Goal: Check status: Verify the current state of an ongoing process or item

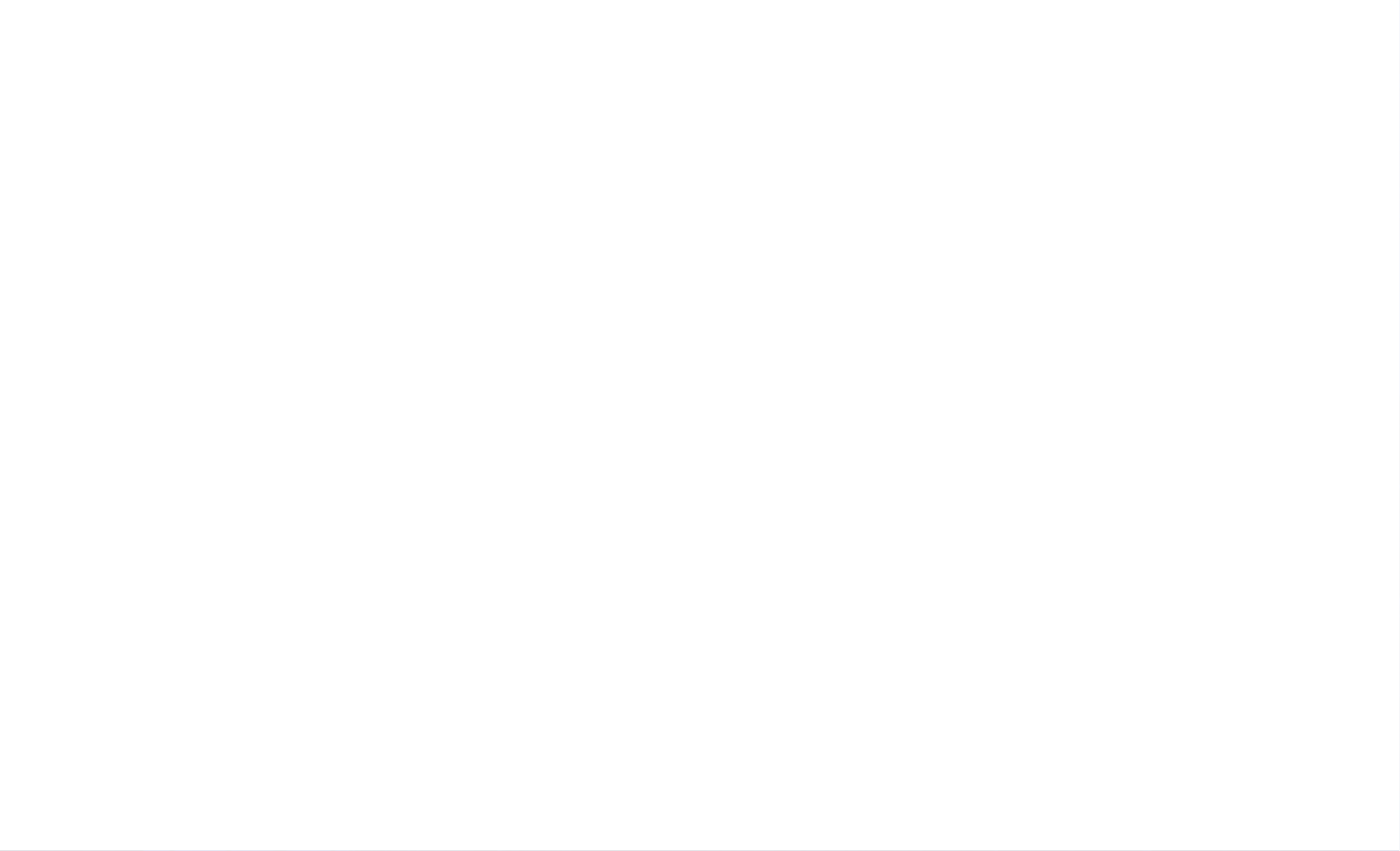
type input "[EMAIL_ADDRESS][DOMAIN_NAME]"
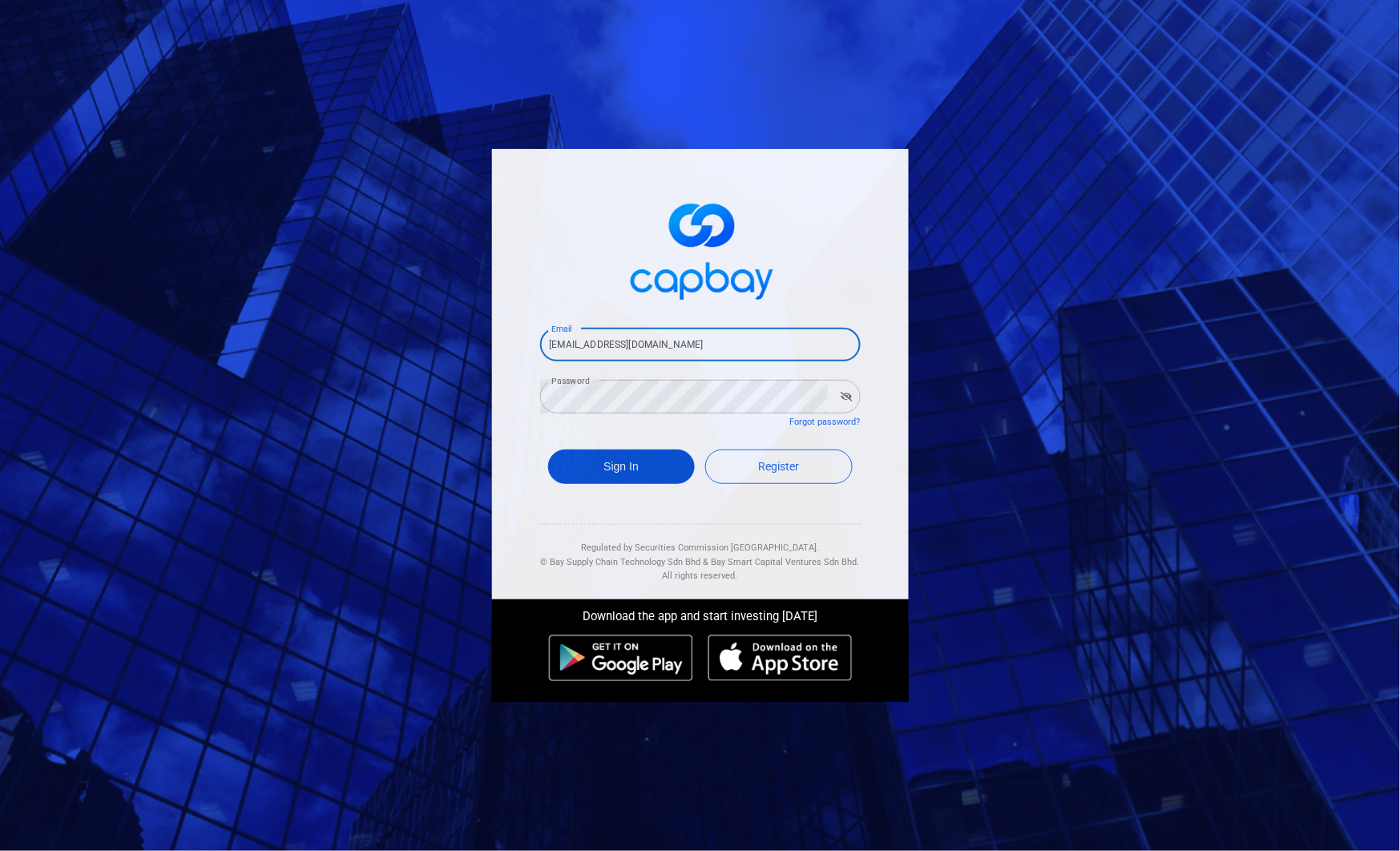
click at [614, 463] on button "Sign In" at bounding box center [622, 467] width 148 height 34
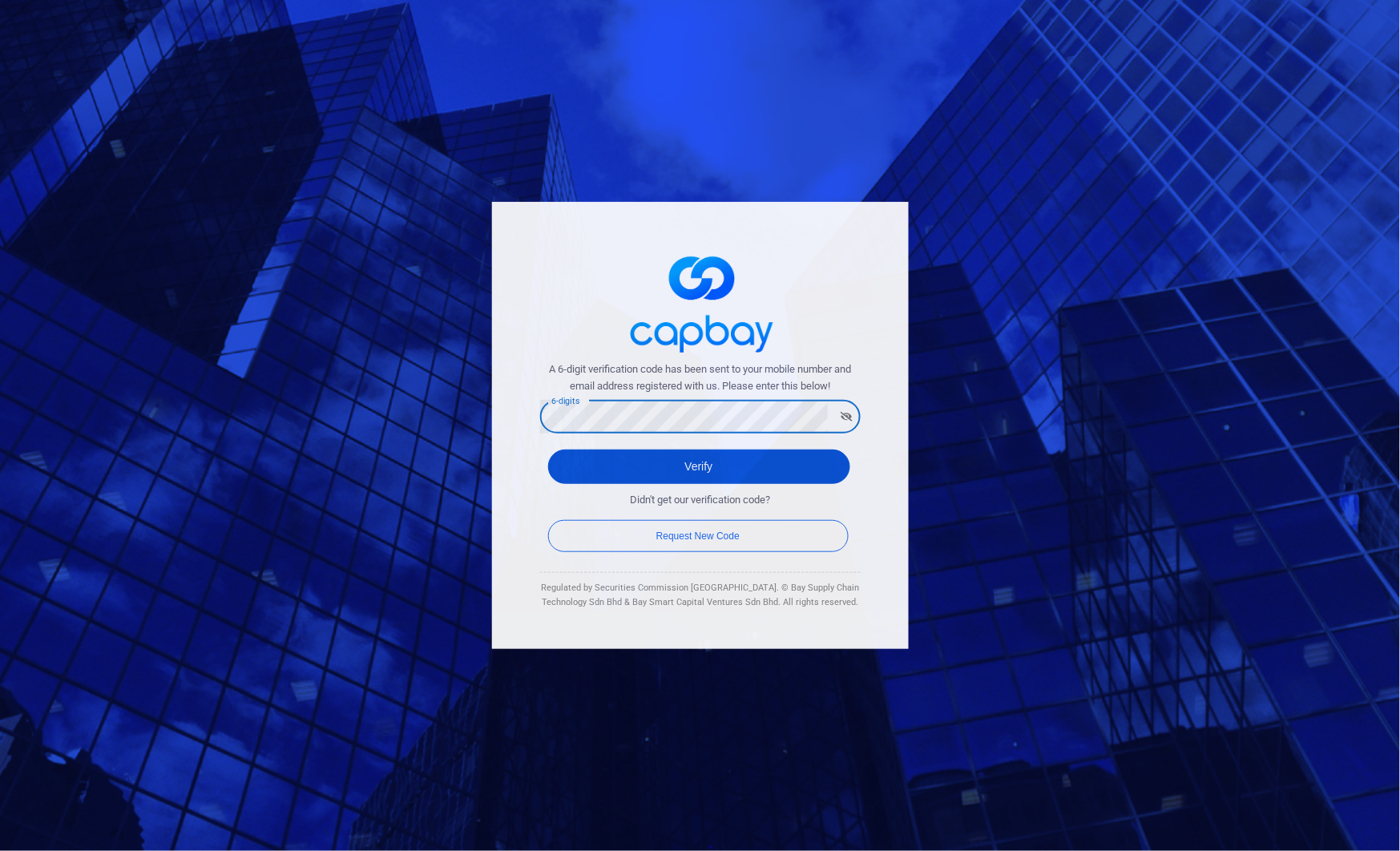
click at [796, 466] on button "Verify" at bounding box center [700, 467] width 302 height 34
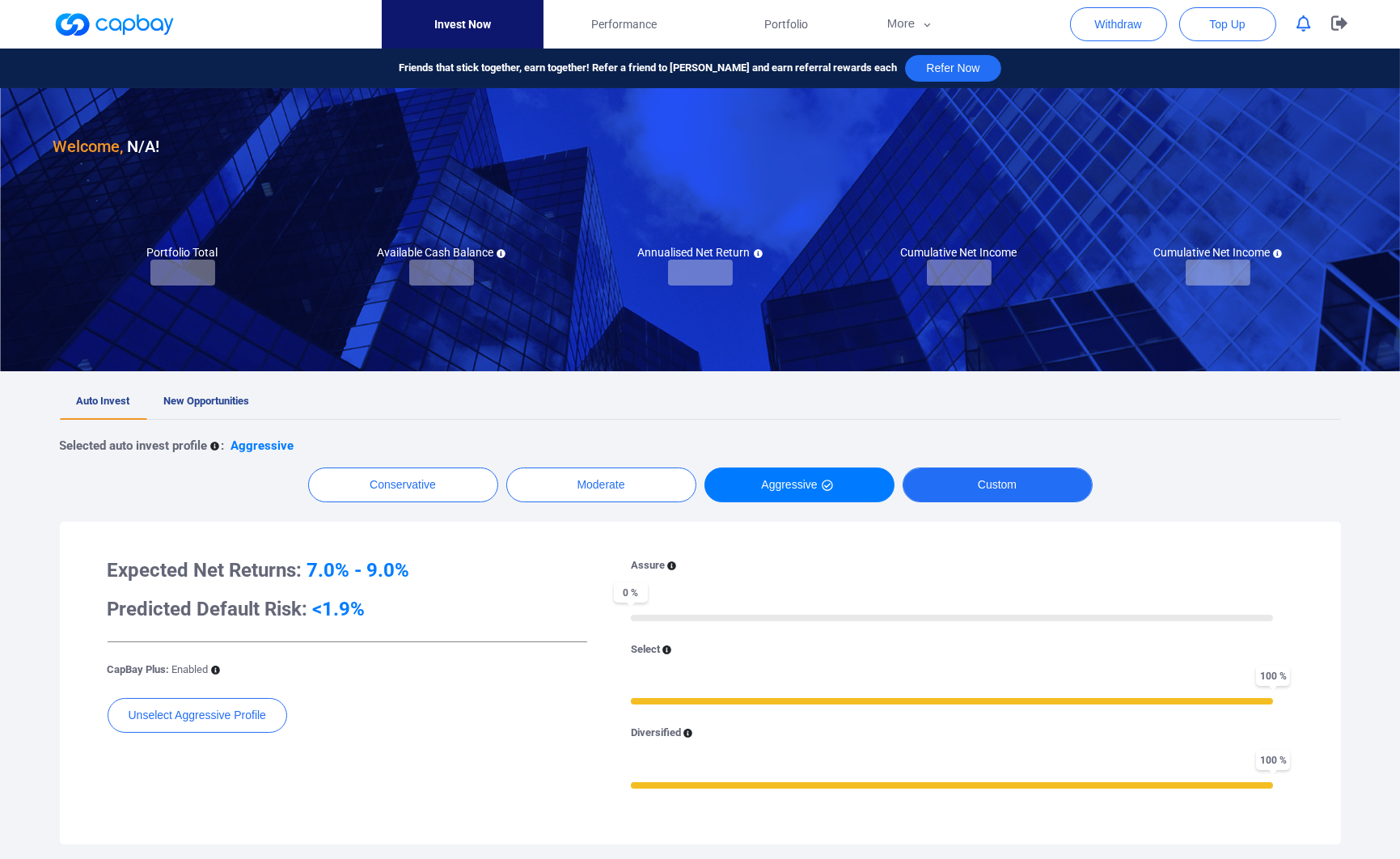
checkbox input "true"
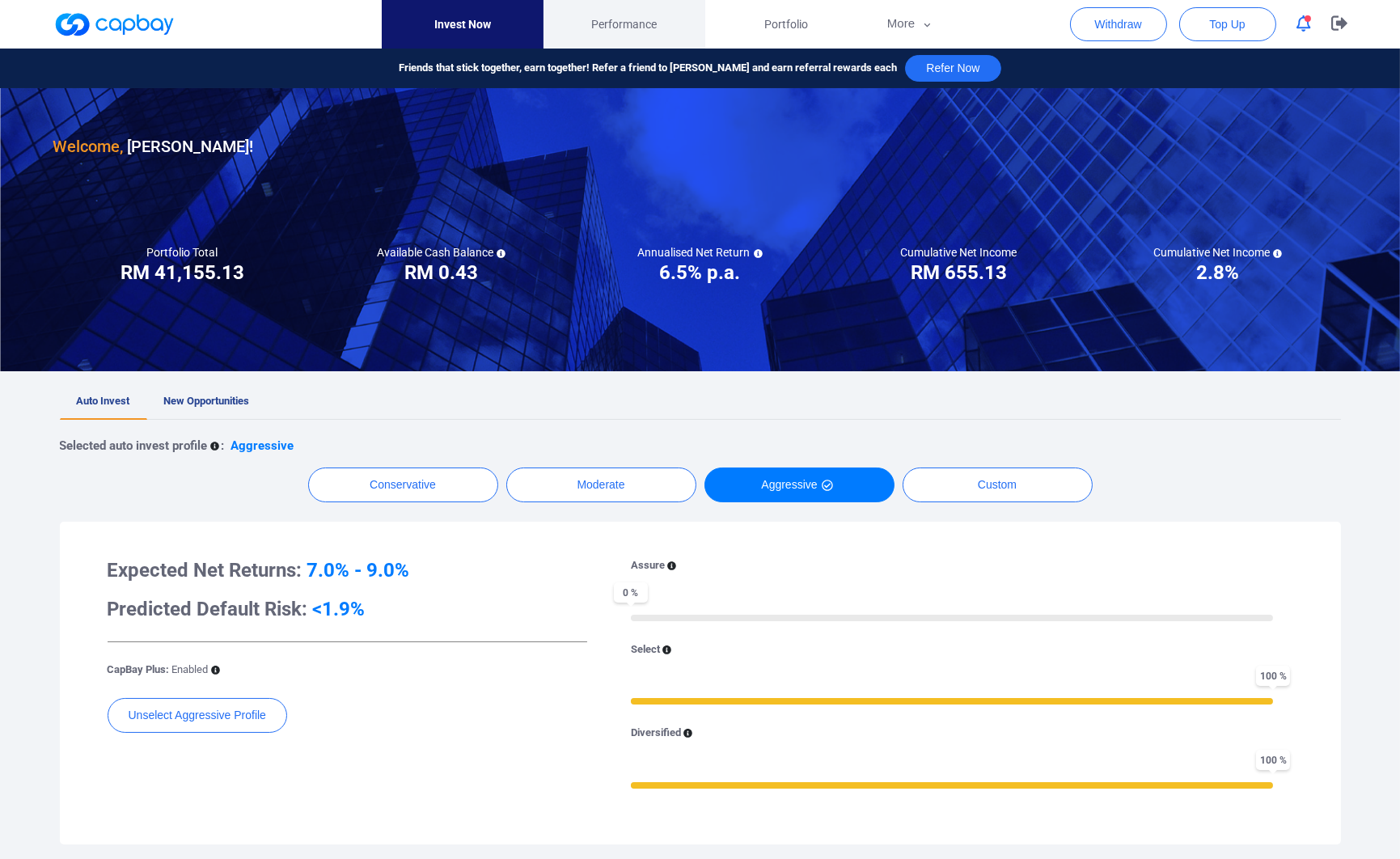
click at [601, 21] on span "Performance" at bounding box center [624, 25] width 66 height 18
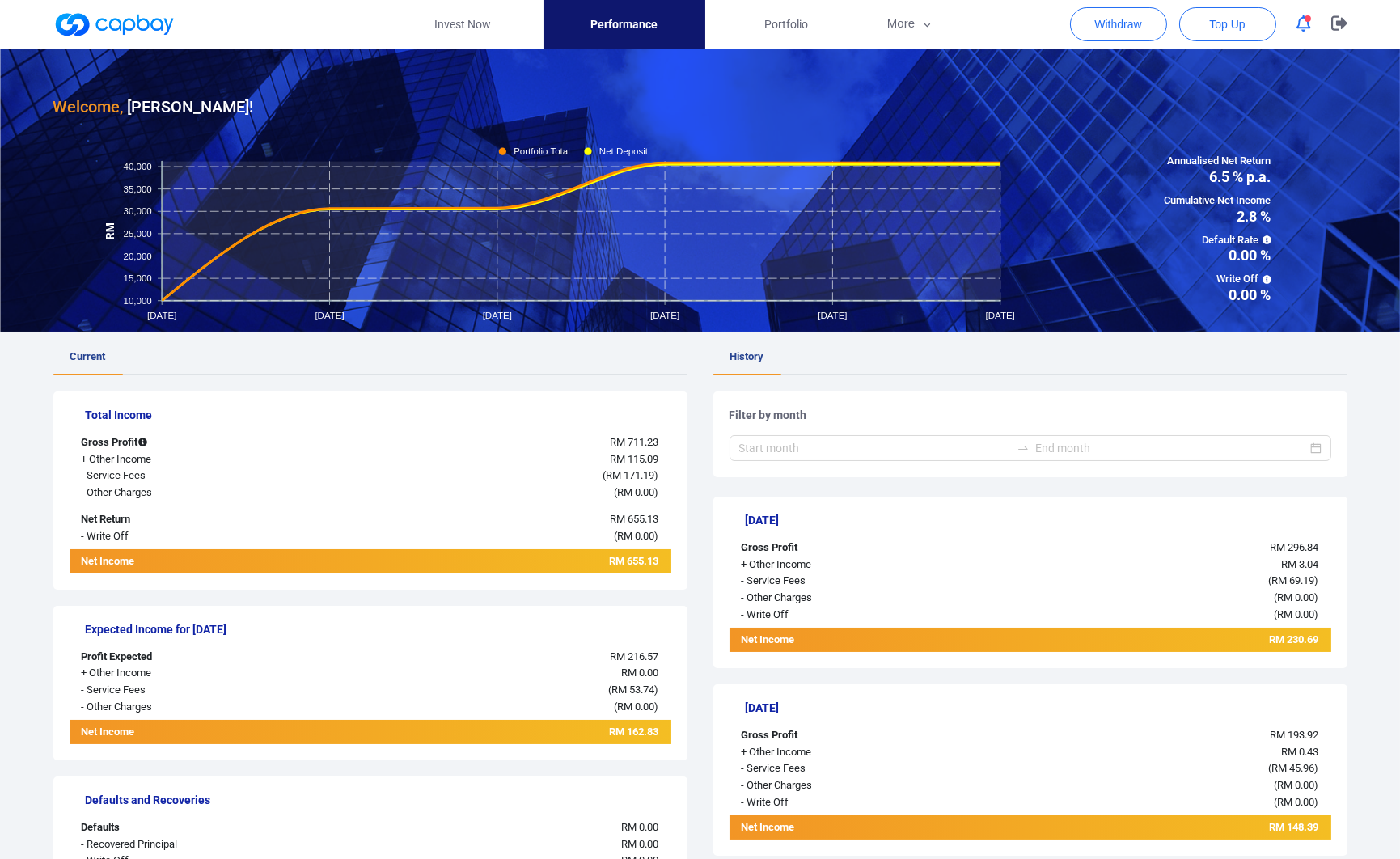
click at [700, 32] on link "Performance" at bounding box center [624, 24] width 161 height 49
click at [737, 26] on link "Portfolio" at bounding box center [786, 24] width 161 height 49
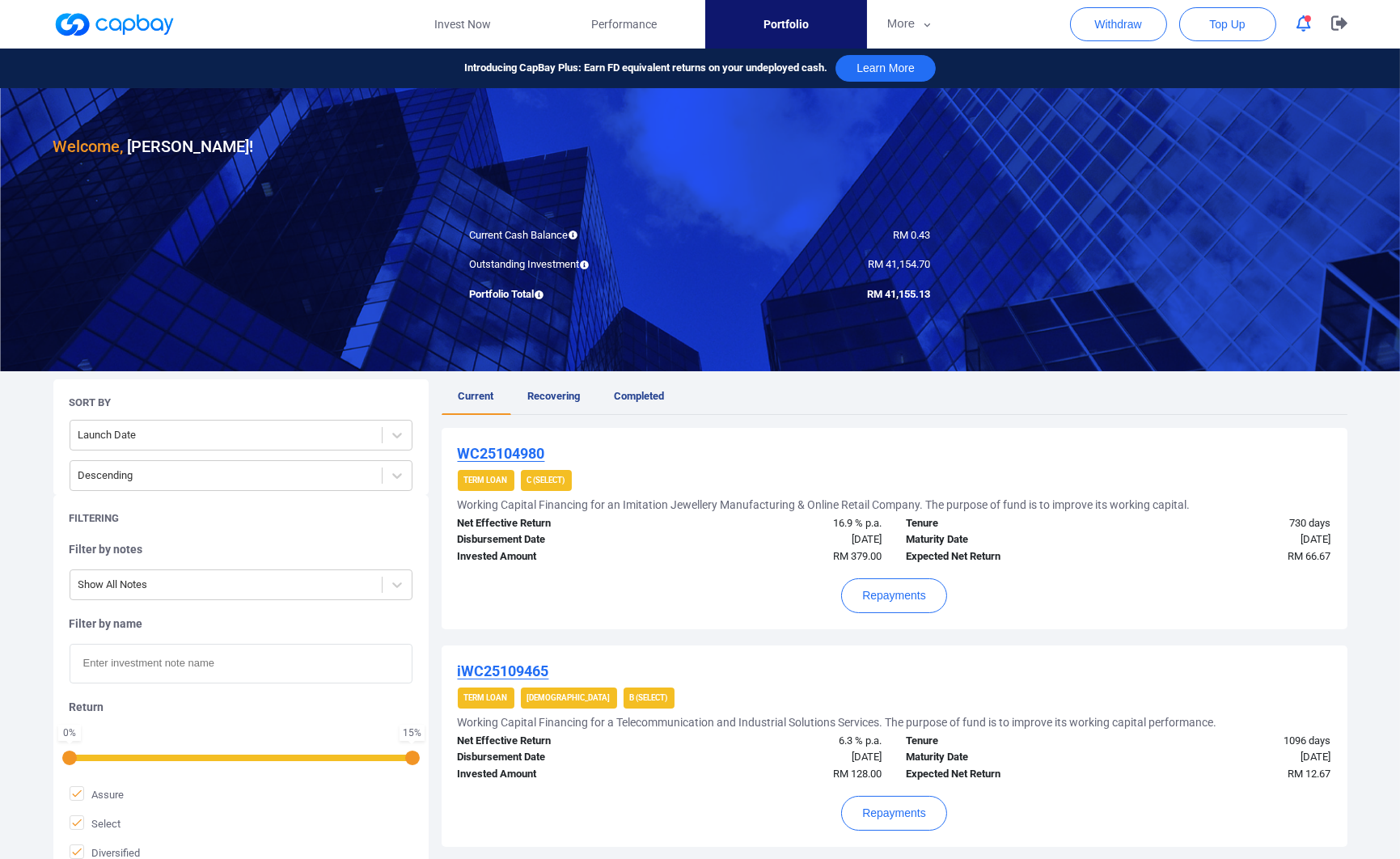
click at [556, 382] on link "Recovering" at bounding box center [554, 396] width 86 height 35
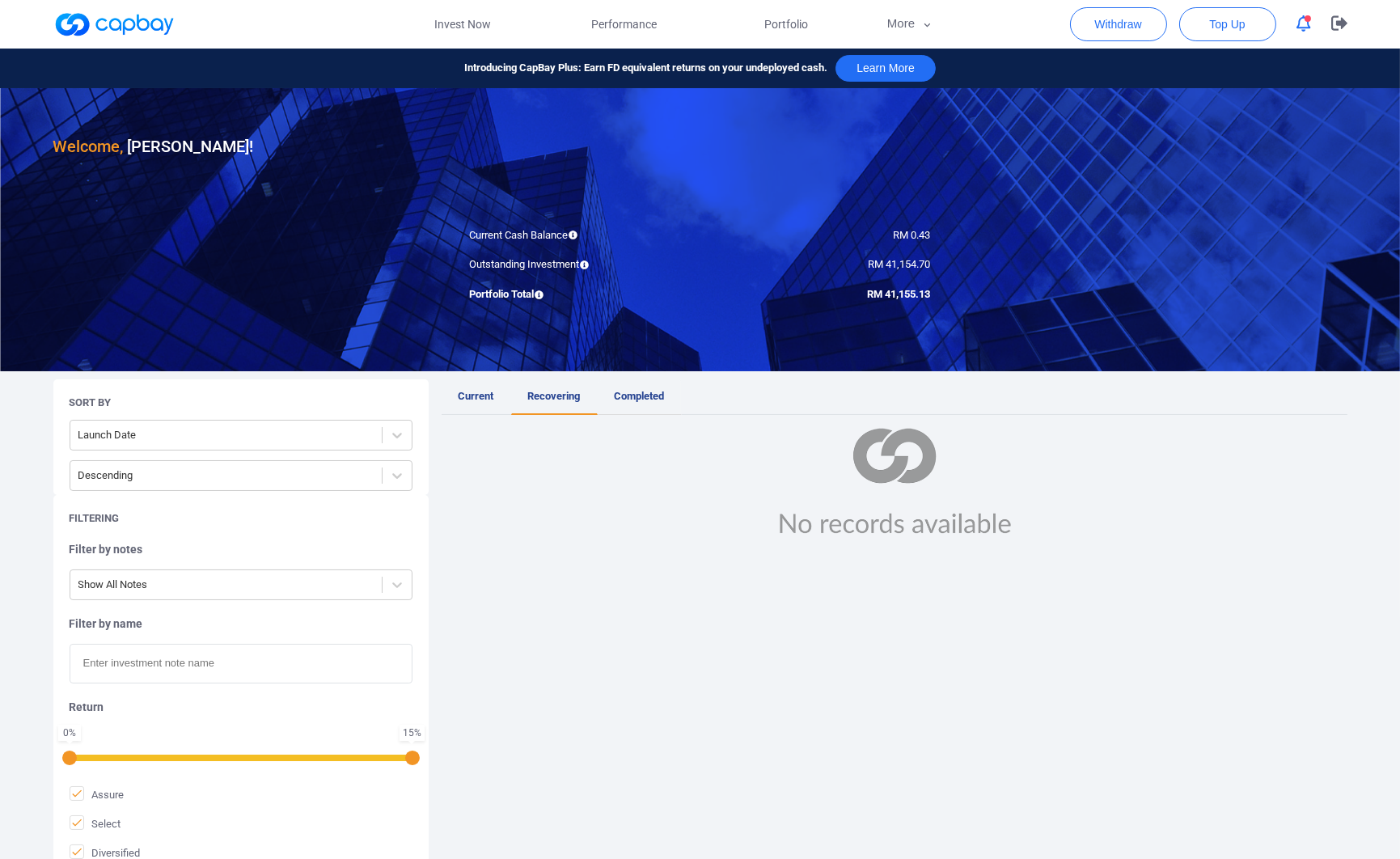
click at [650, 392] on span "Completed" at bounding box center [639, 395] width 50 height 12
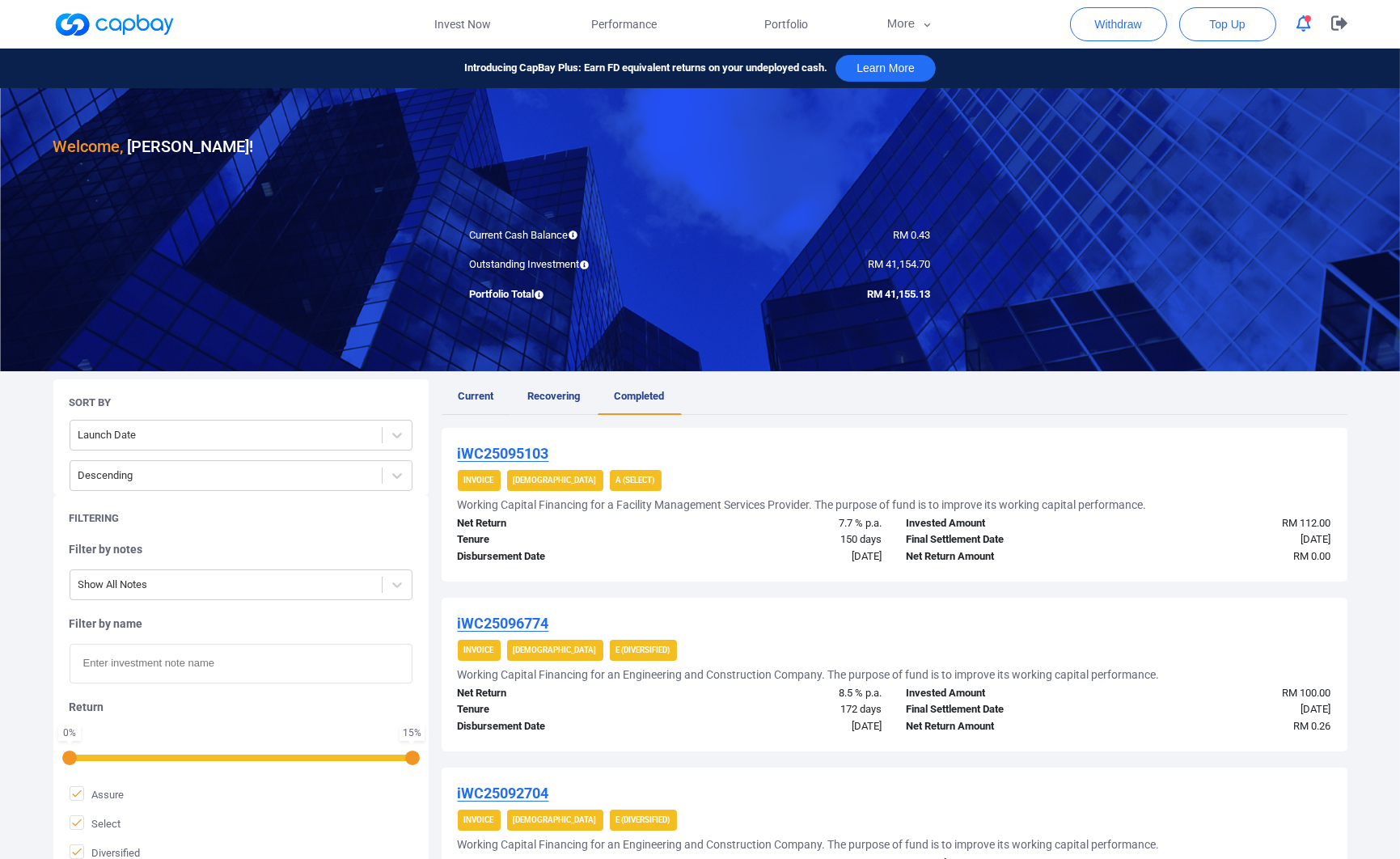
click at [482, 394] on span "Current" at bounding box center [476, 395] width 35 height 12
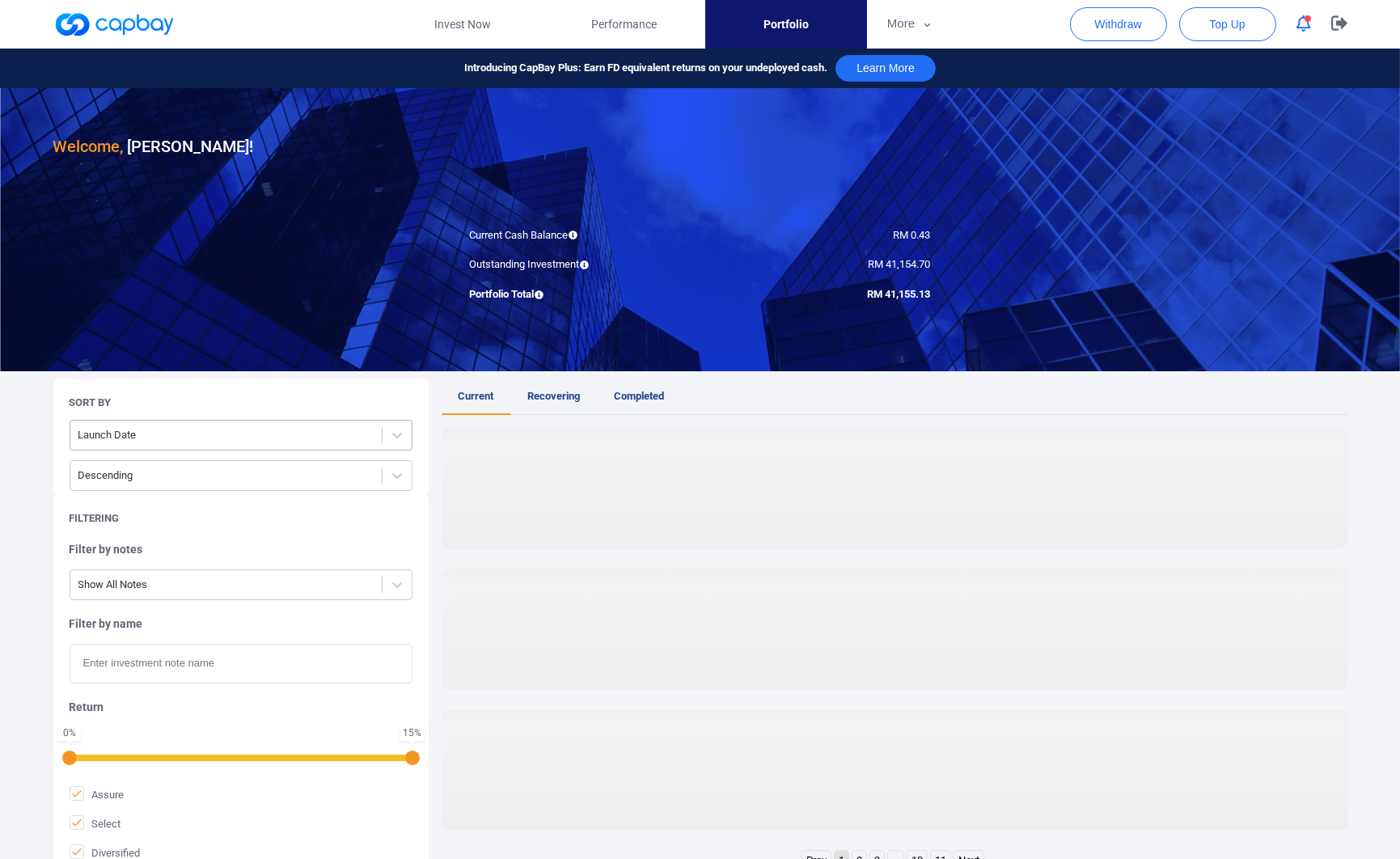
click at [337, 432] on div at bounding box center [226, 435] width 295 height 21
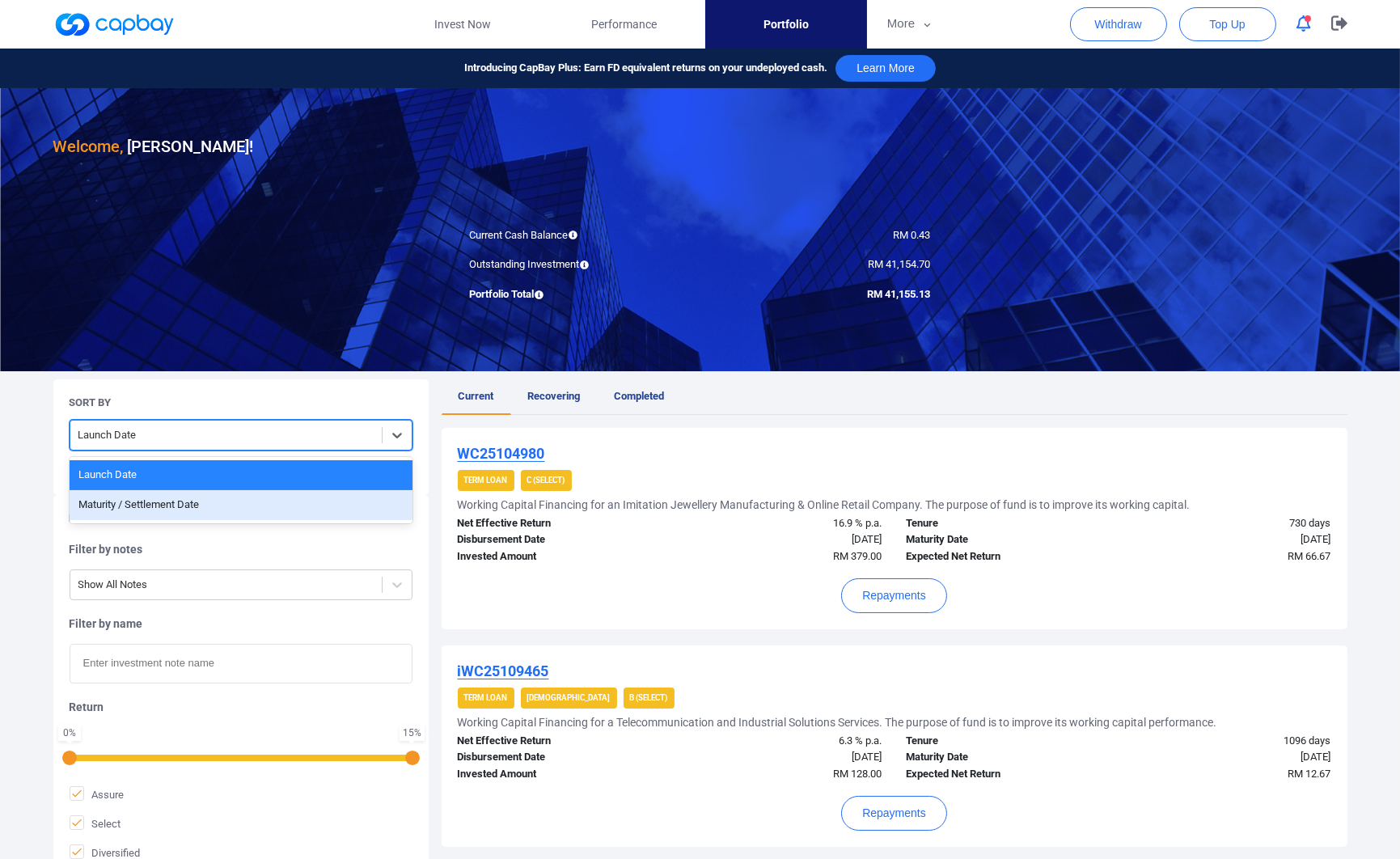
click at [288, 503] on div "Maturity / Settlement Date" at bounding box center [240, 505] width 343 height 30
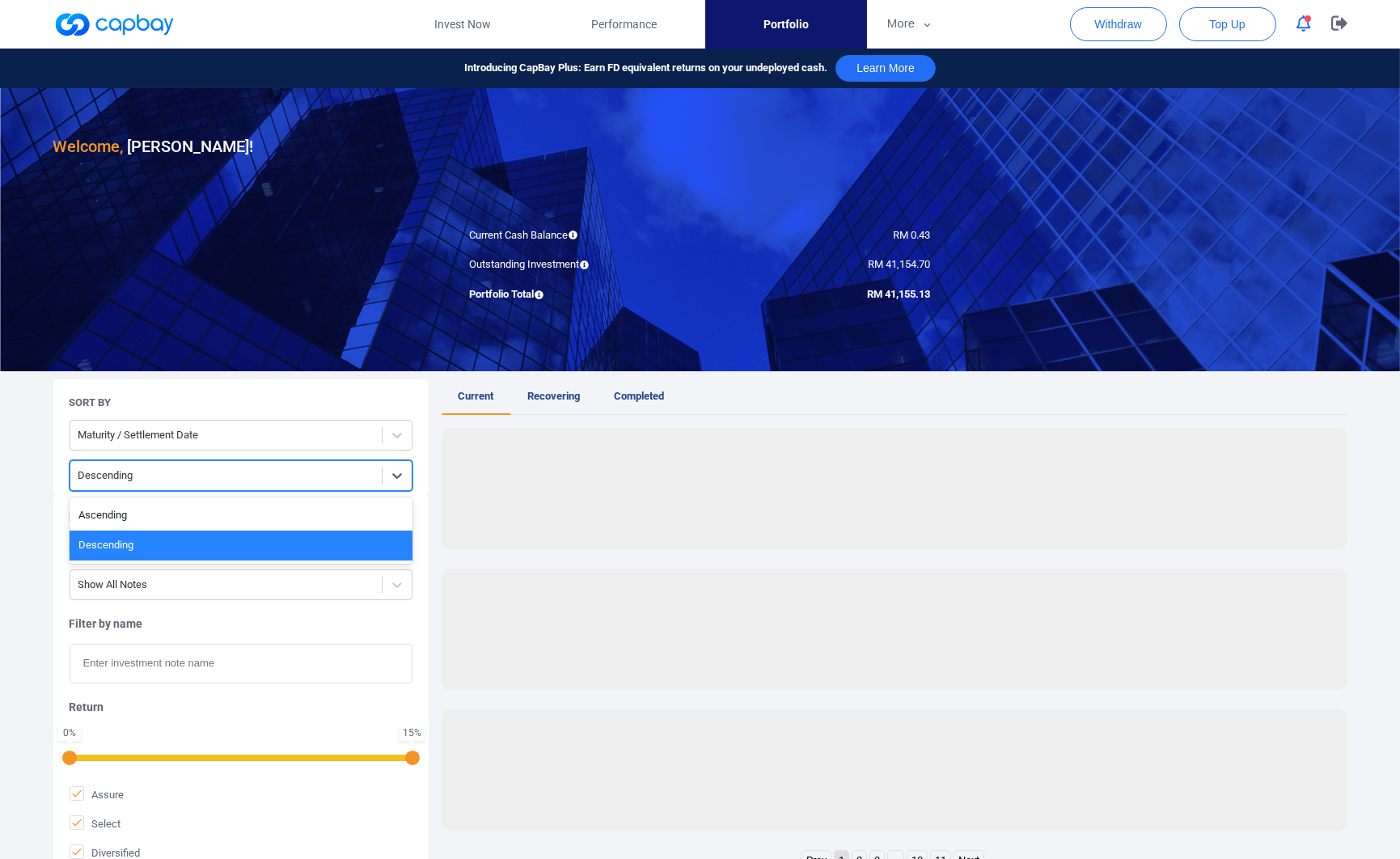
click at [338, 486] on div "Descending" at bounding box center [226, 476] width 311 height 26
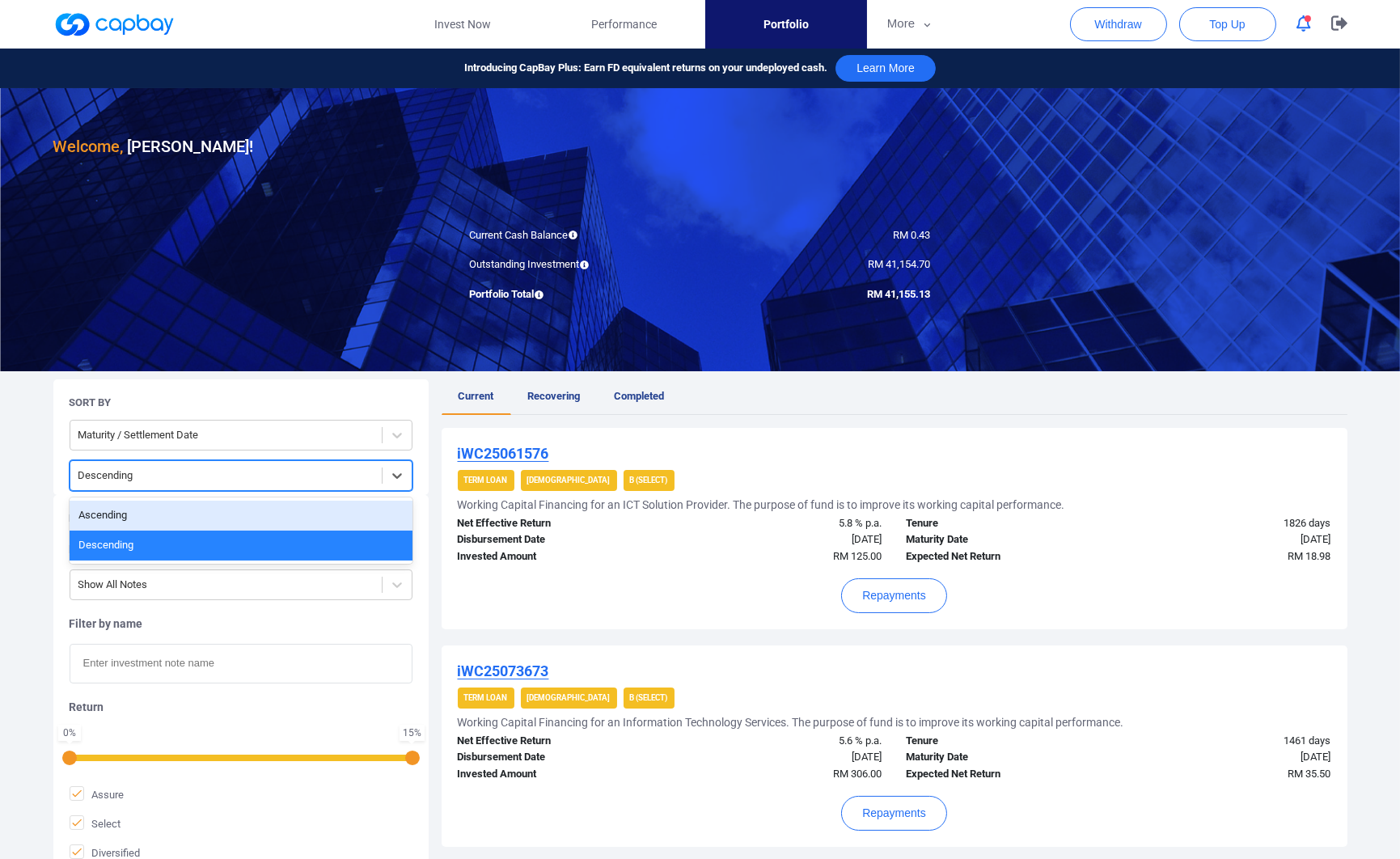
click at [314, 514] on div "Ascending" at bounding box center [240, 516] width 343 height 30
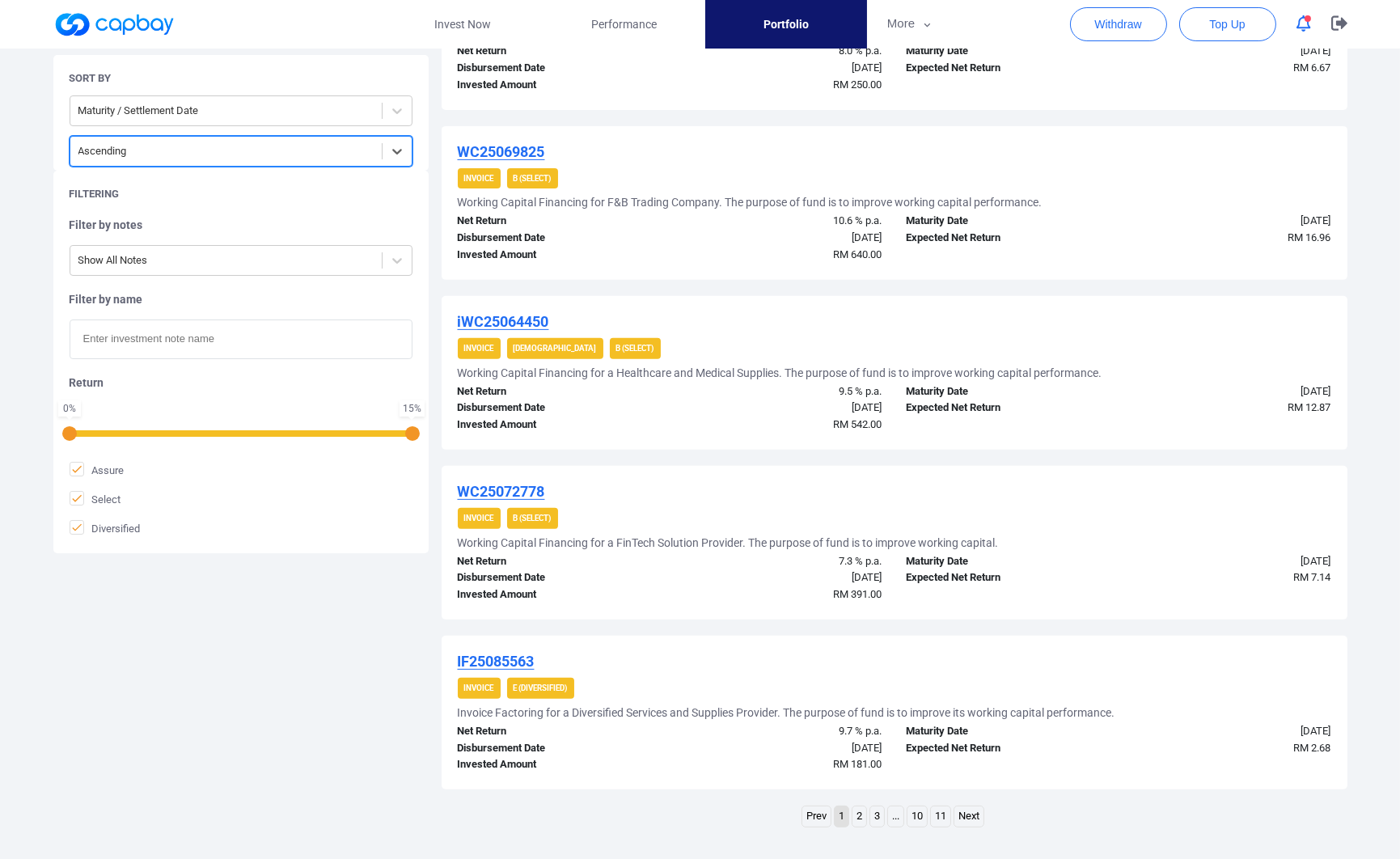
scroll to position [1412, 0]
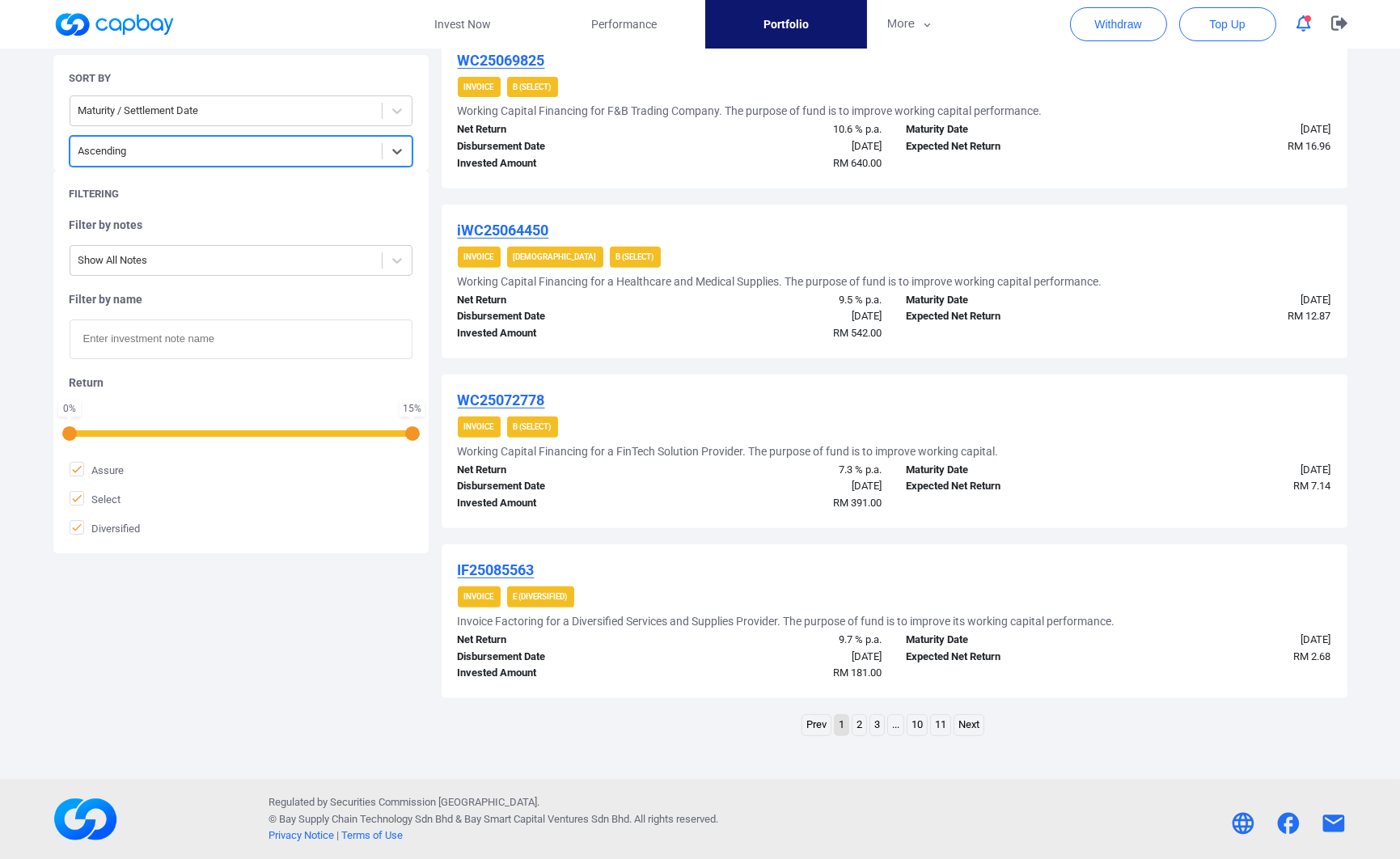
click at [859, 730] on link "2" at bounding box center [859, 725] width 14 height 21
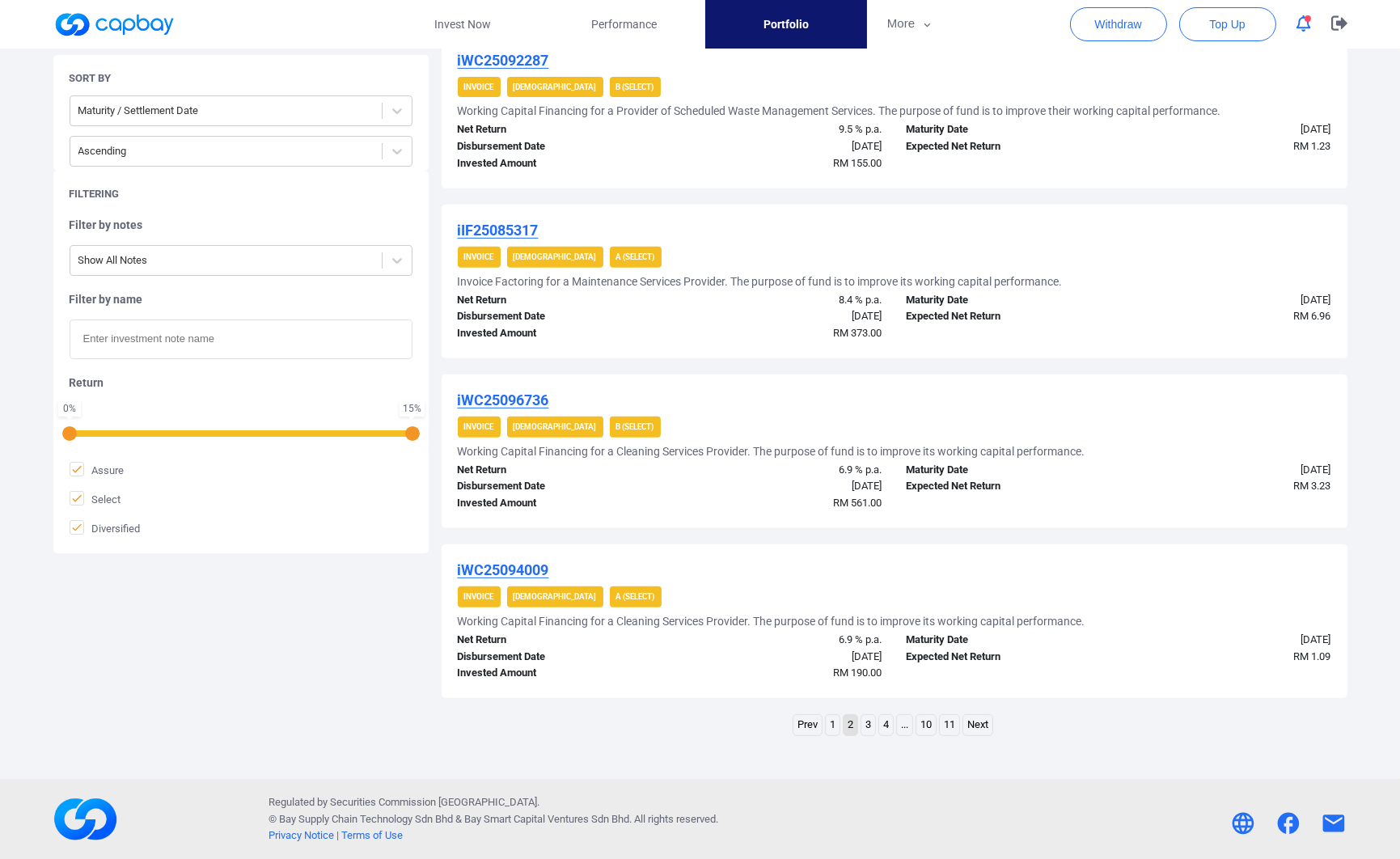
click at [843, 726] on link "2" at bounding box center [850, 725] width 14 height 21
click at [829, 726] on link "1" at bounding box center [832, 725] width 14 height 21
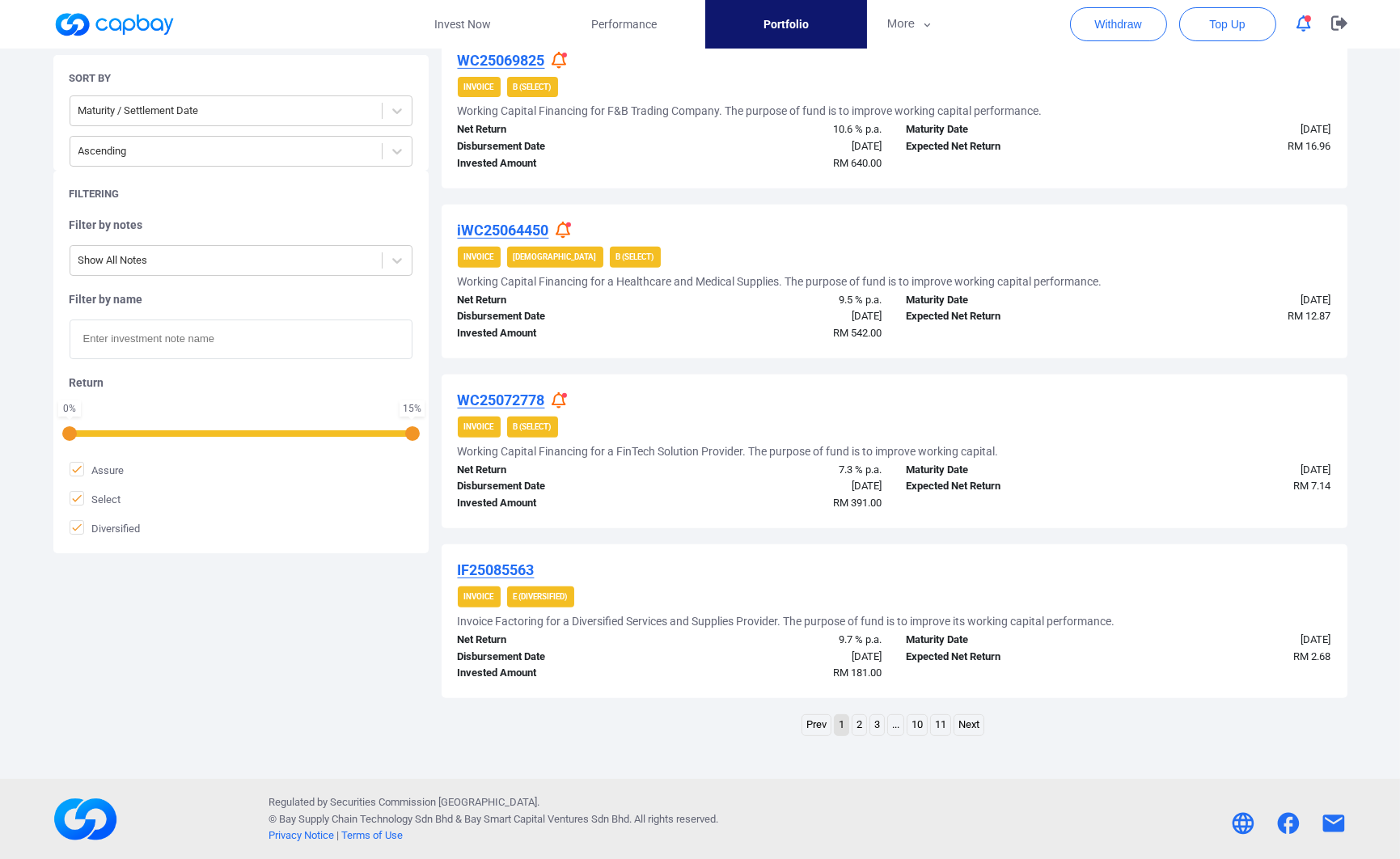
click at [855, 717] on link "2" at bounding box center [859, 725] width 14 height 21
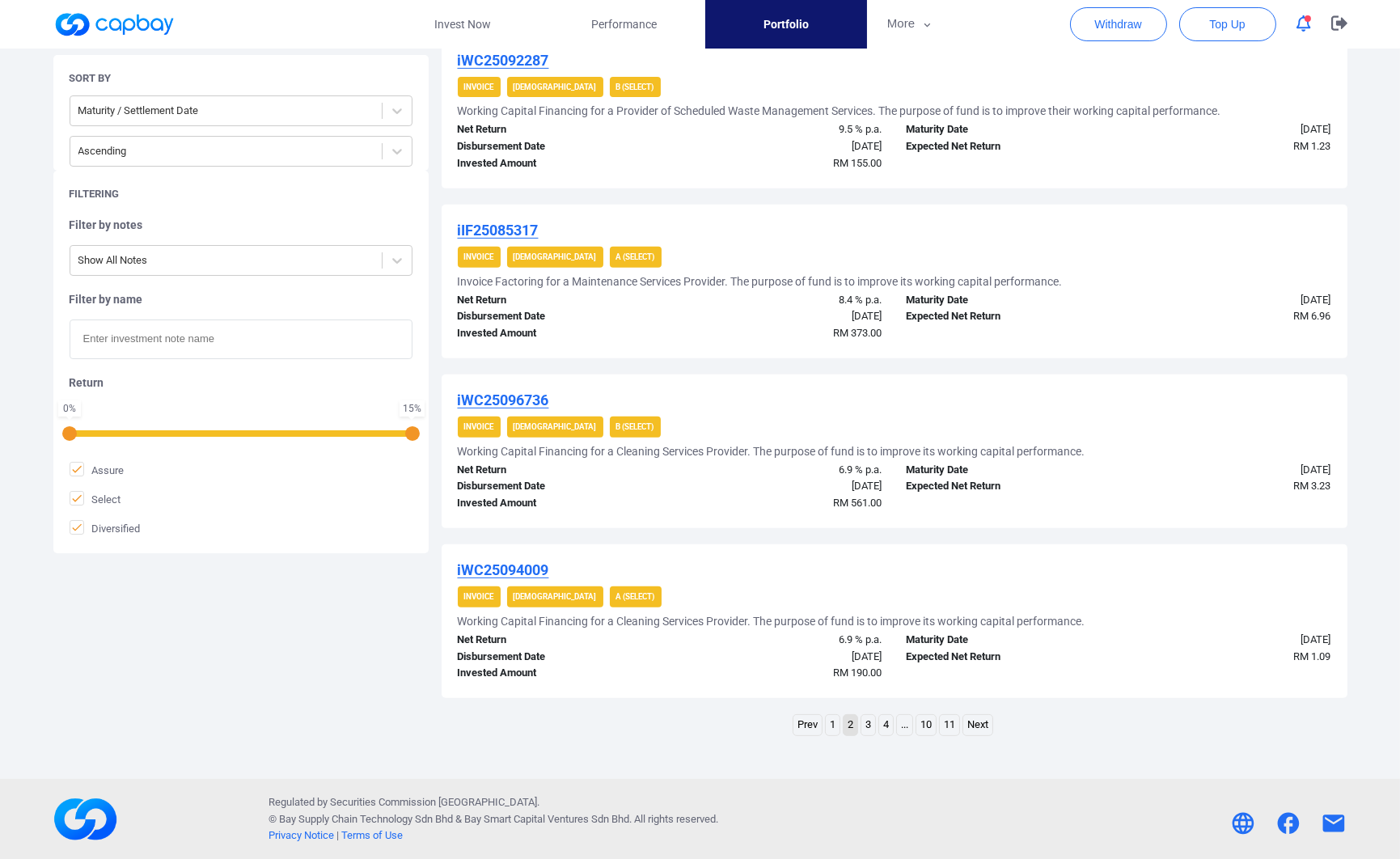
click at [869, 725] on link "3" at bounding box center [868, 725] width 14 height 21
click at [1310, 22] on icon "button" at bounding box center [1304, 24] width 15 height 17
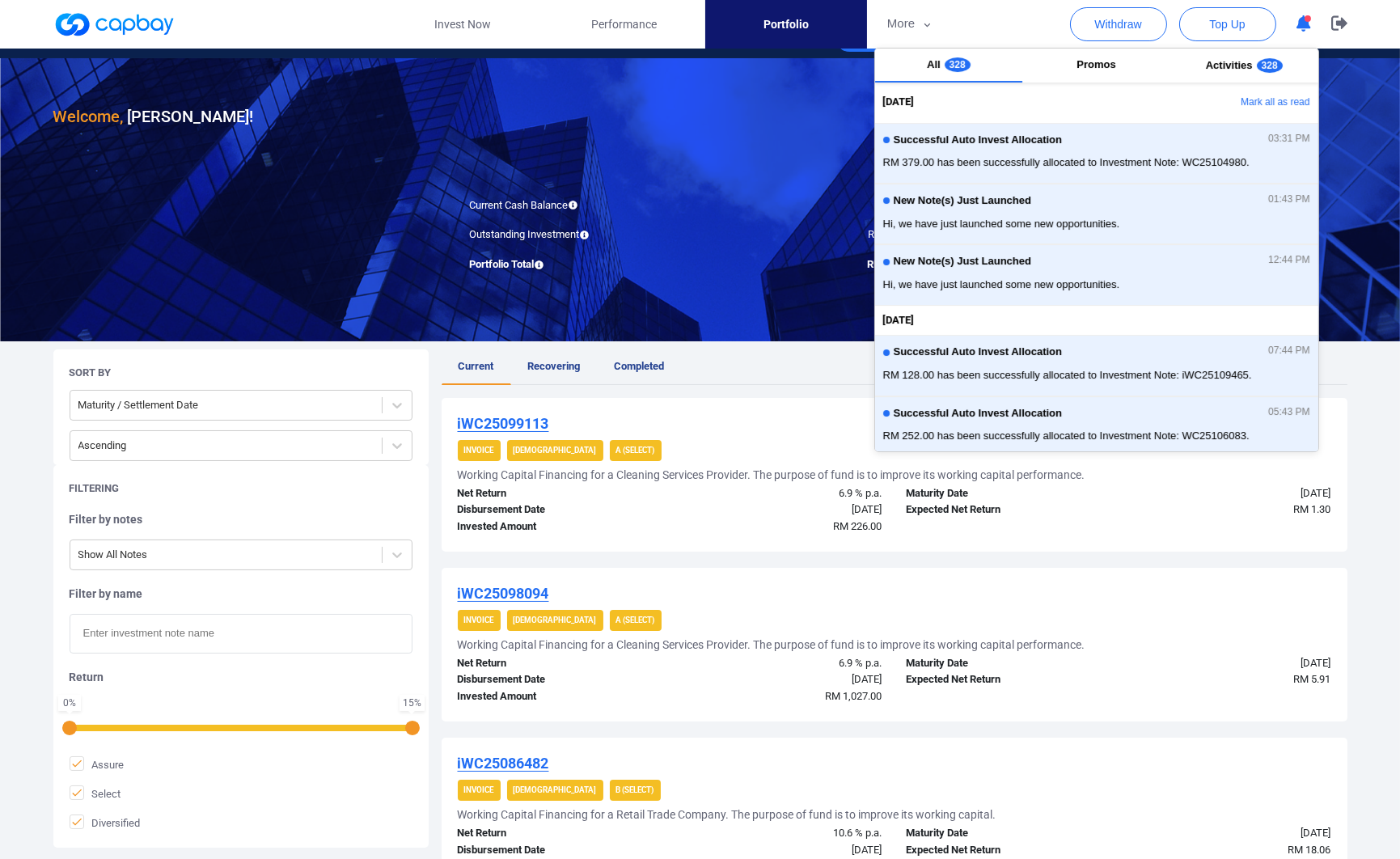
scroll to position [0, 0]
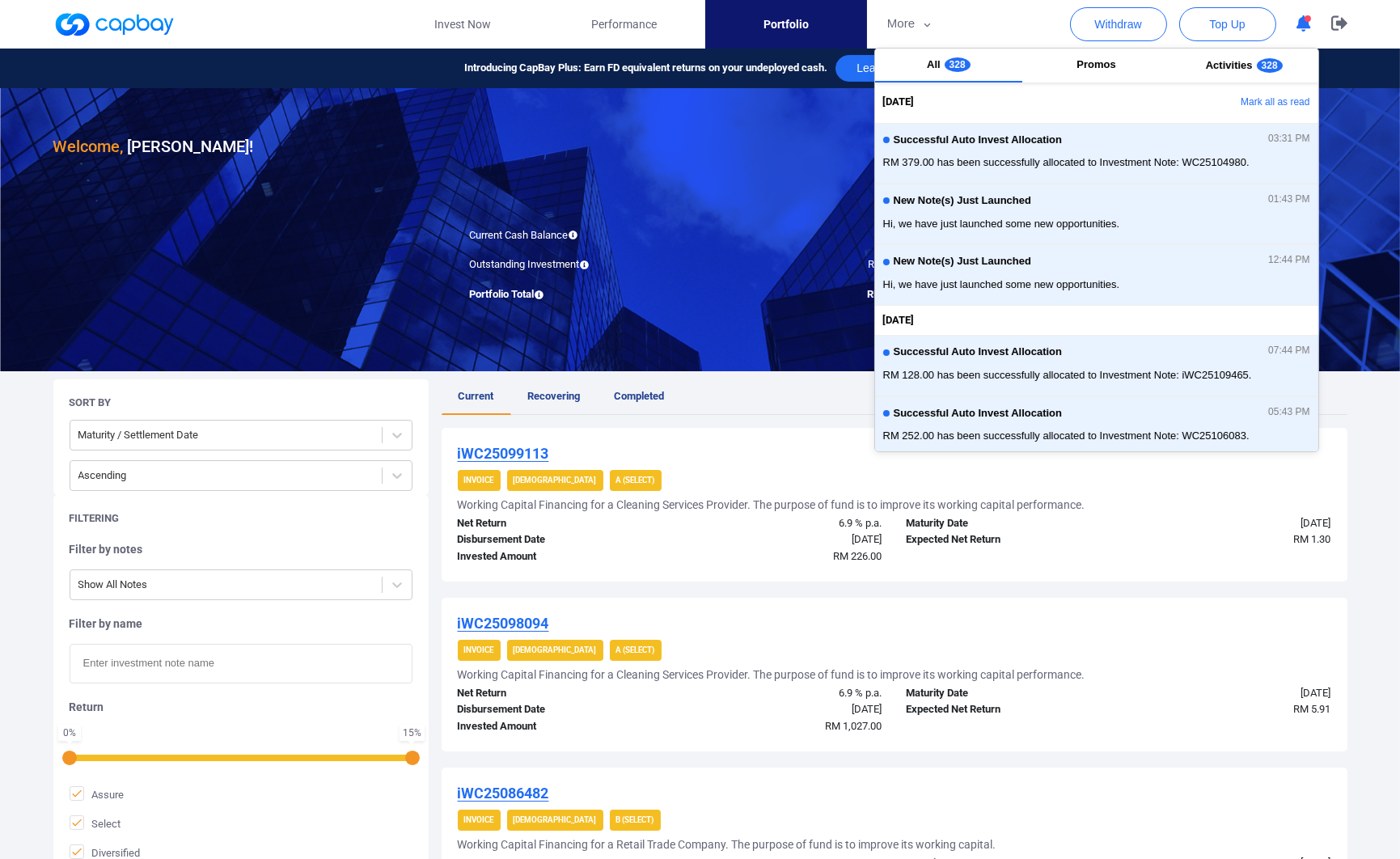
click at [690, 346] on div at bounding box center [700, 230] width 1400 height 283
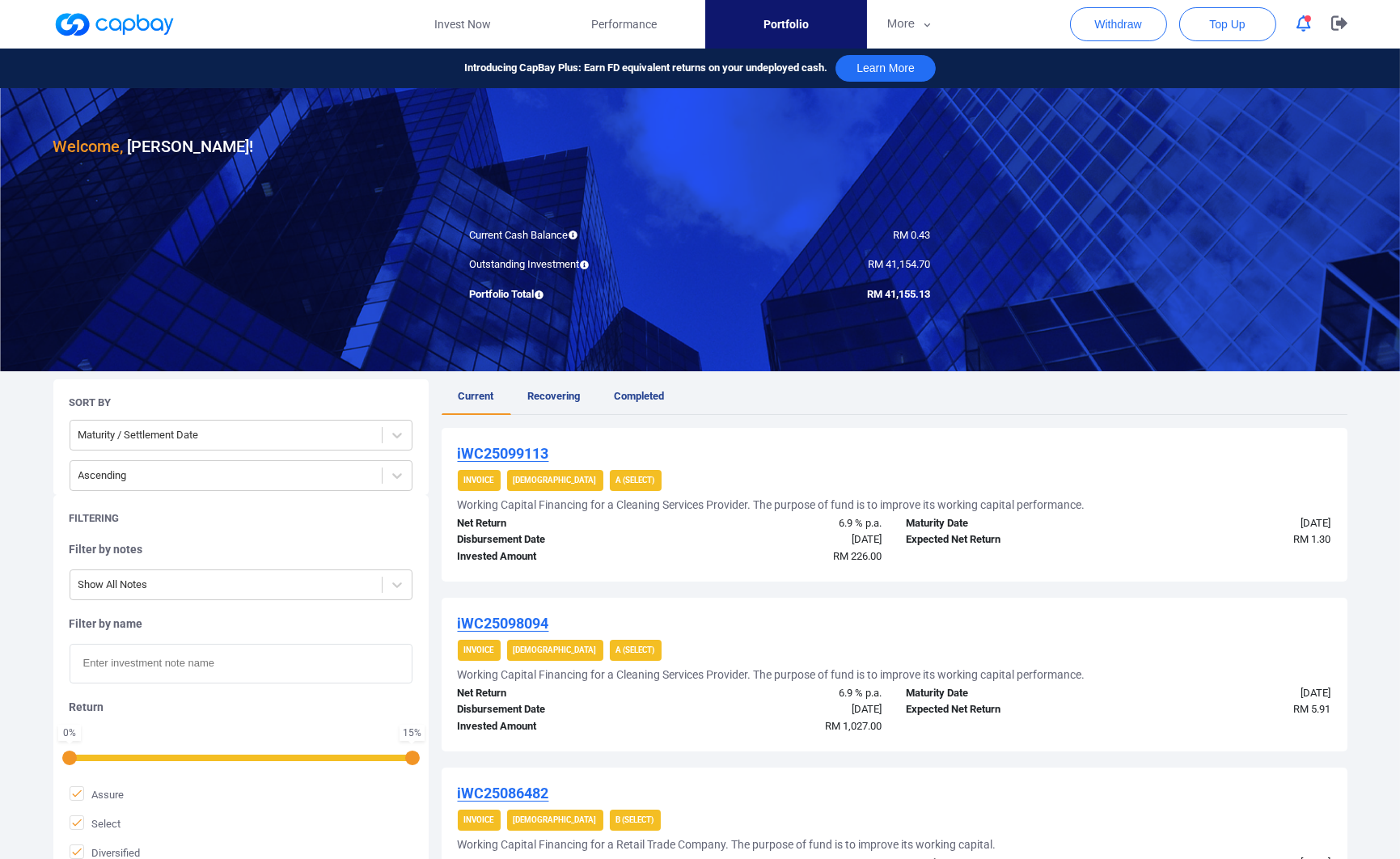
click at [474, 401] on span "Current" at bounding box center [476, 395] width 35 height 12
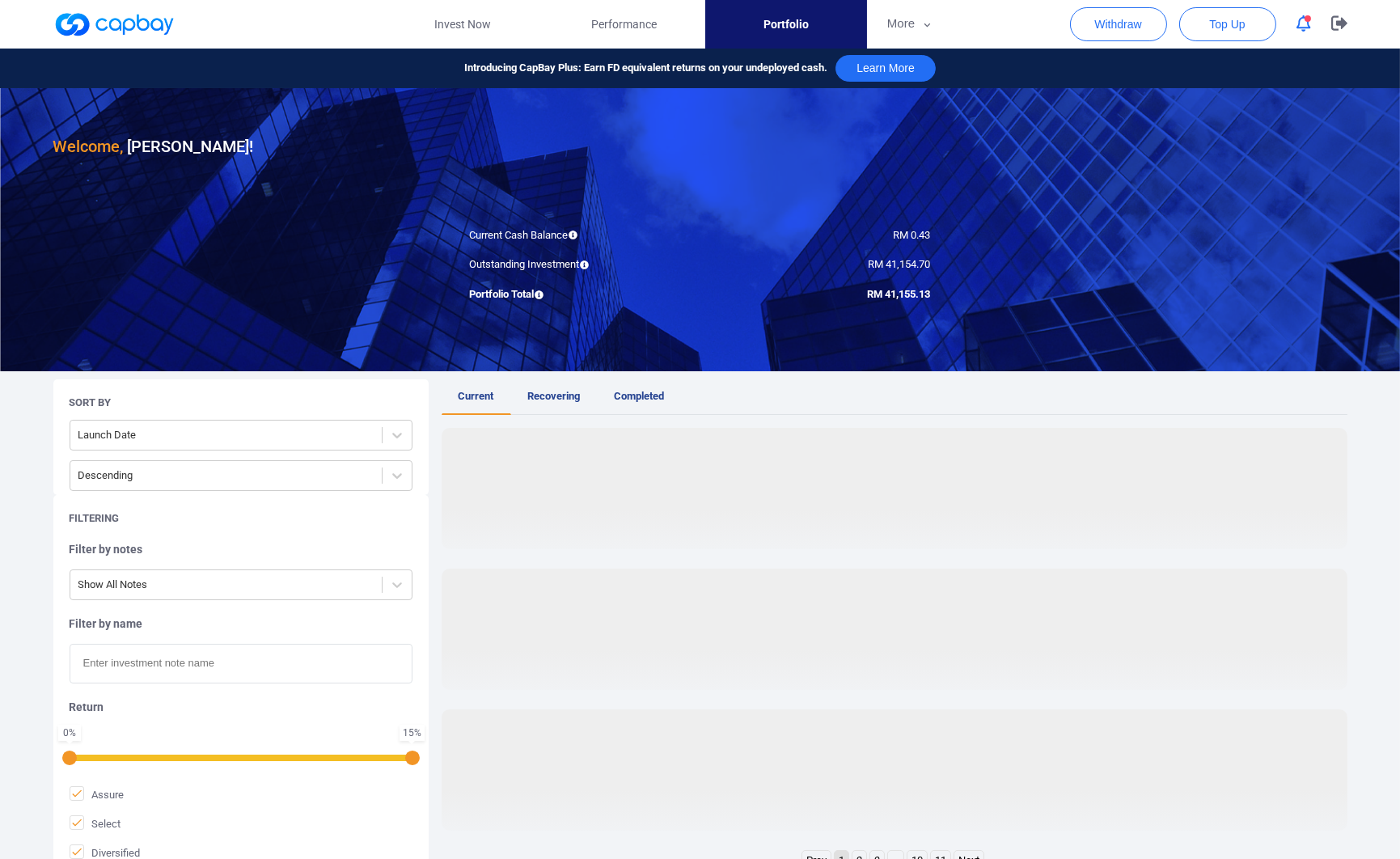
drag, startPoint x: 375, startPoint y: 440, endPoint x: 358, endPoint y: 454, distance: 22.0
click at [374, 441] on div "Launch Date" at bounding box center [226, 436] width 311 height 26
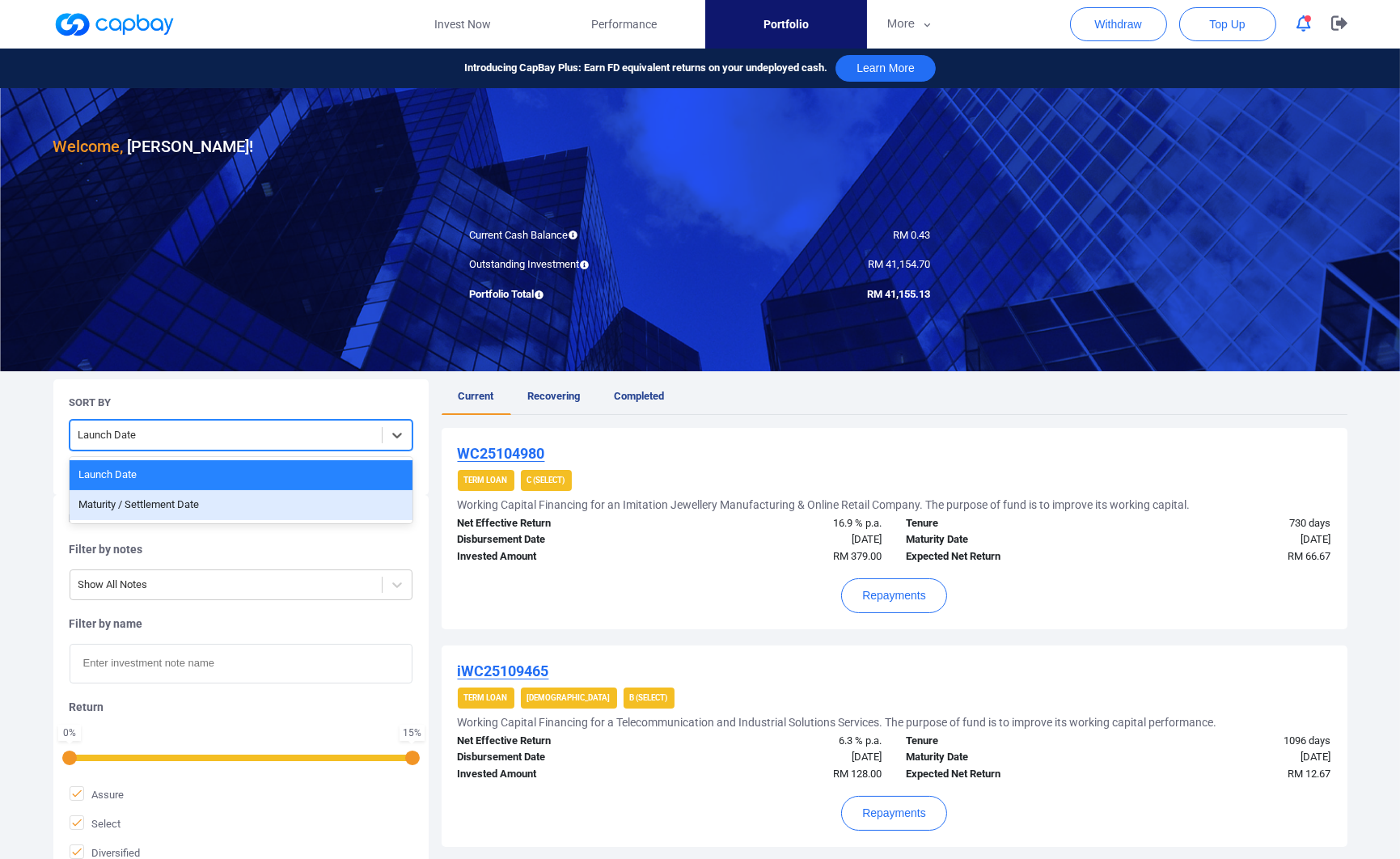
click at [308, 511] on div "Maturity / Settlement Date" at bounding box center [240, 505] width 343 height 30
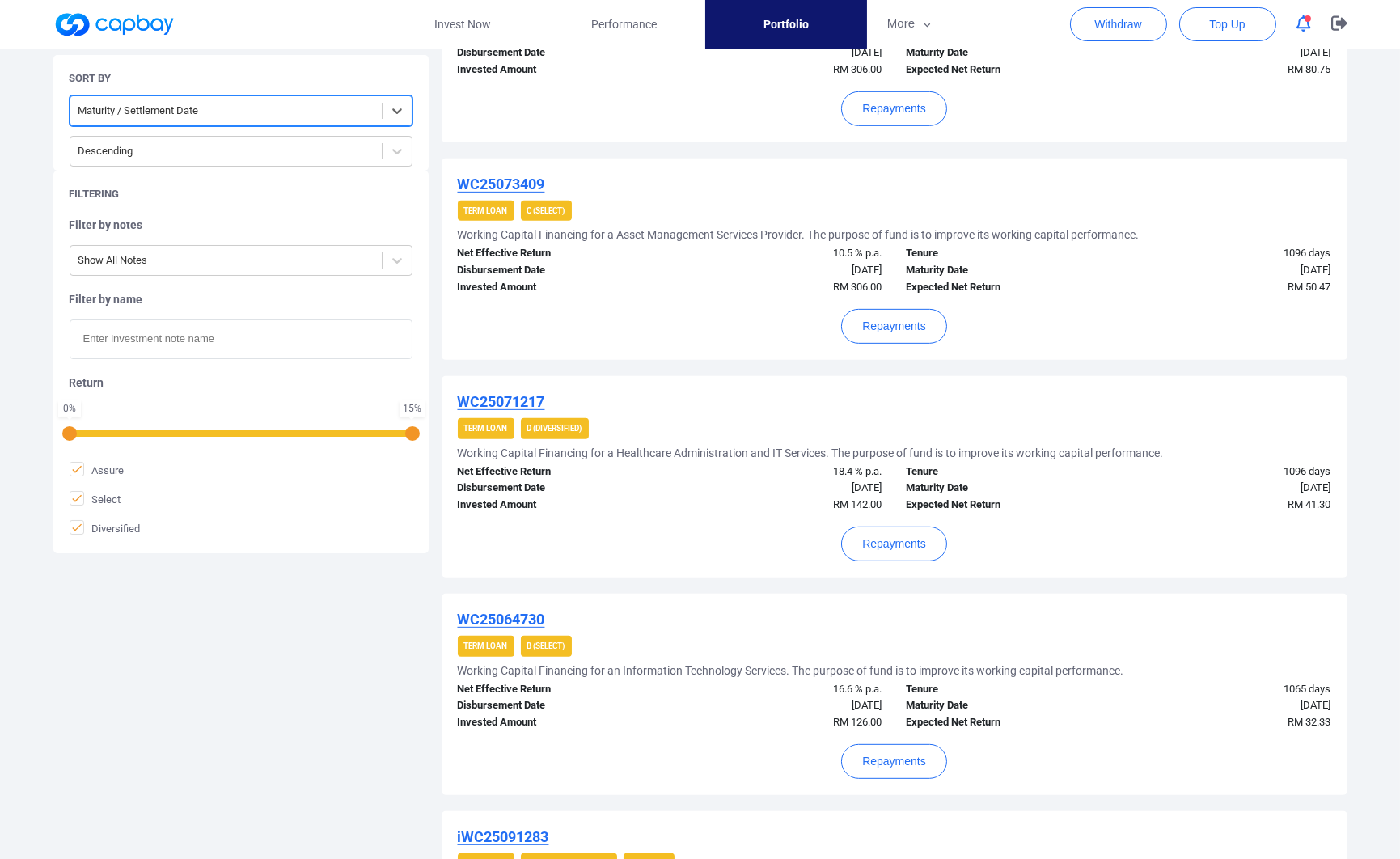
scroll to position [1892, 0]
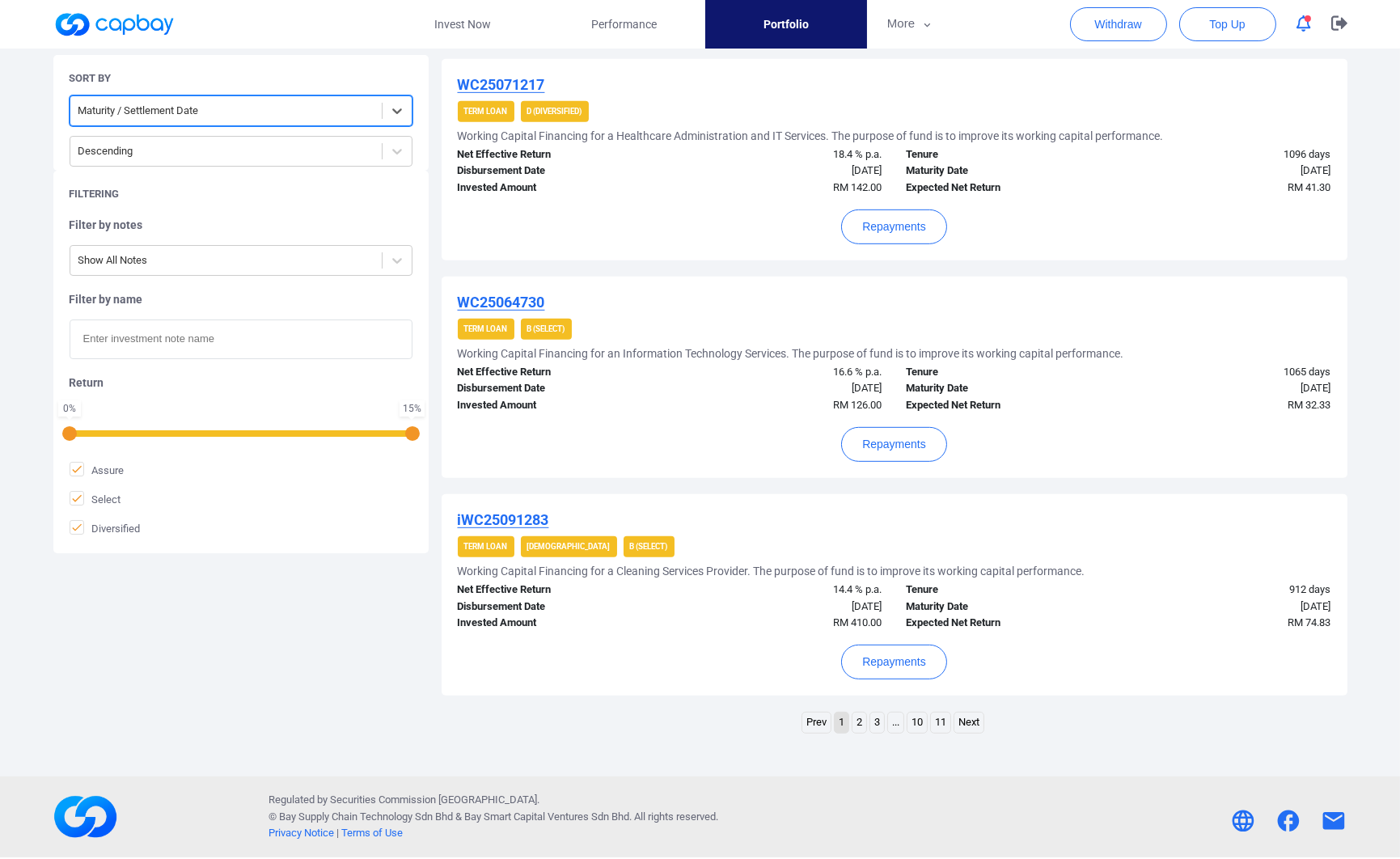
click at [870, 726] on link "3" at bounding box center [876, 722] width 14 height 21
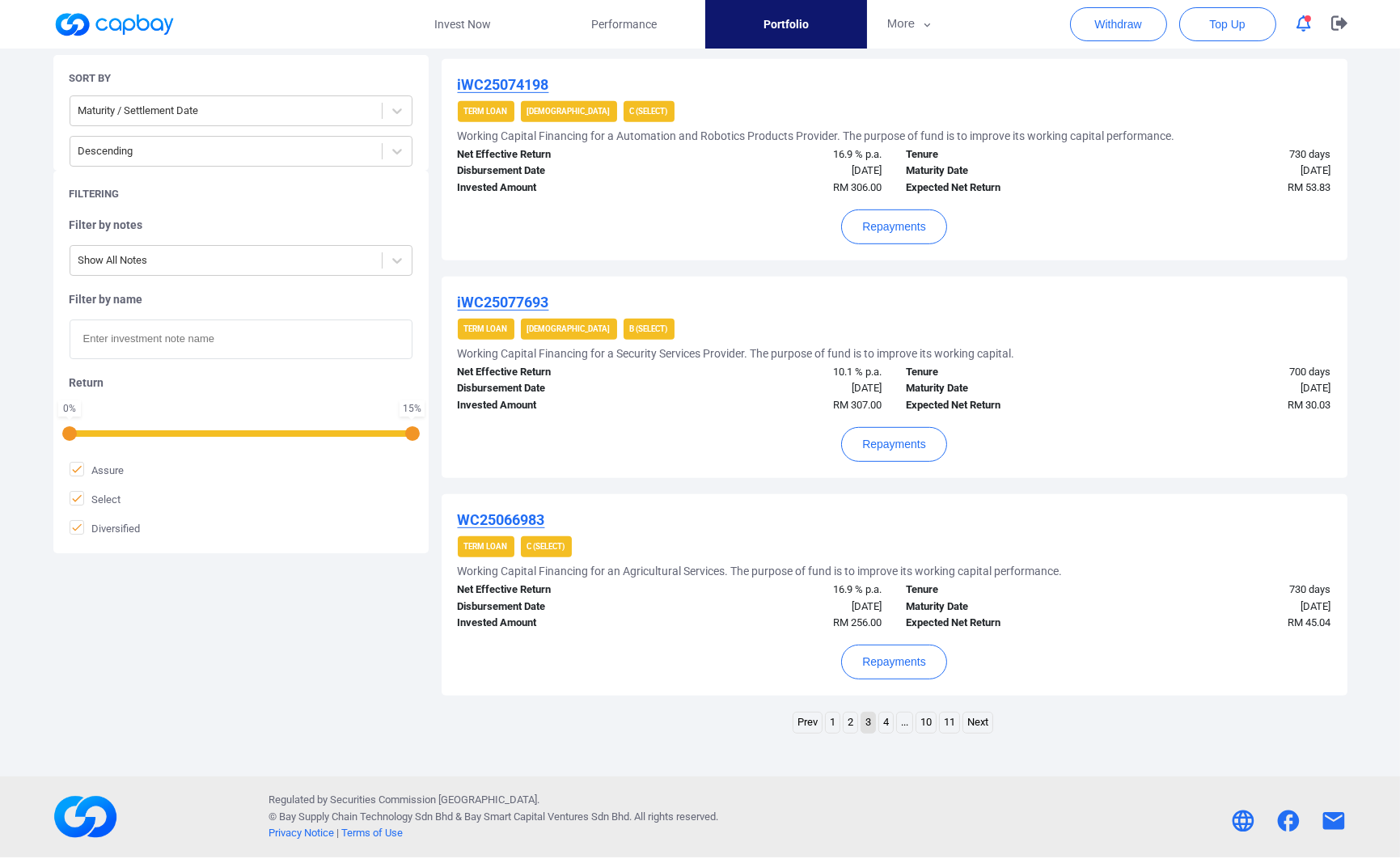
click at [884, 724] on link "4" at bounding box center [885, 722] width 14 height 21
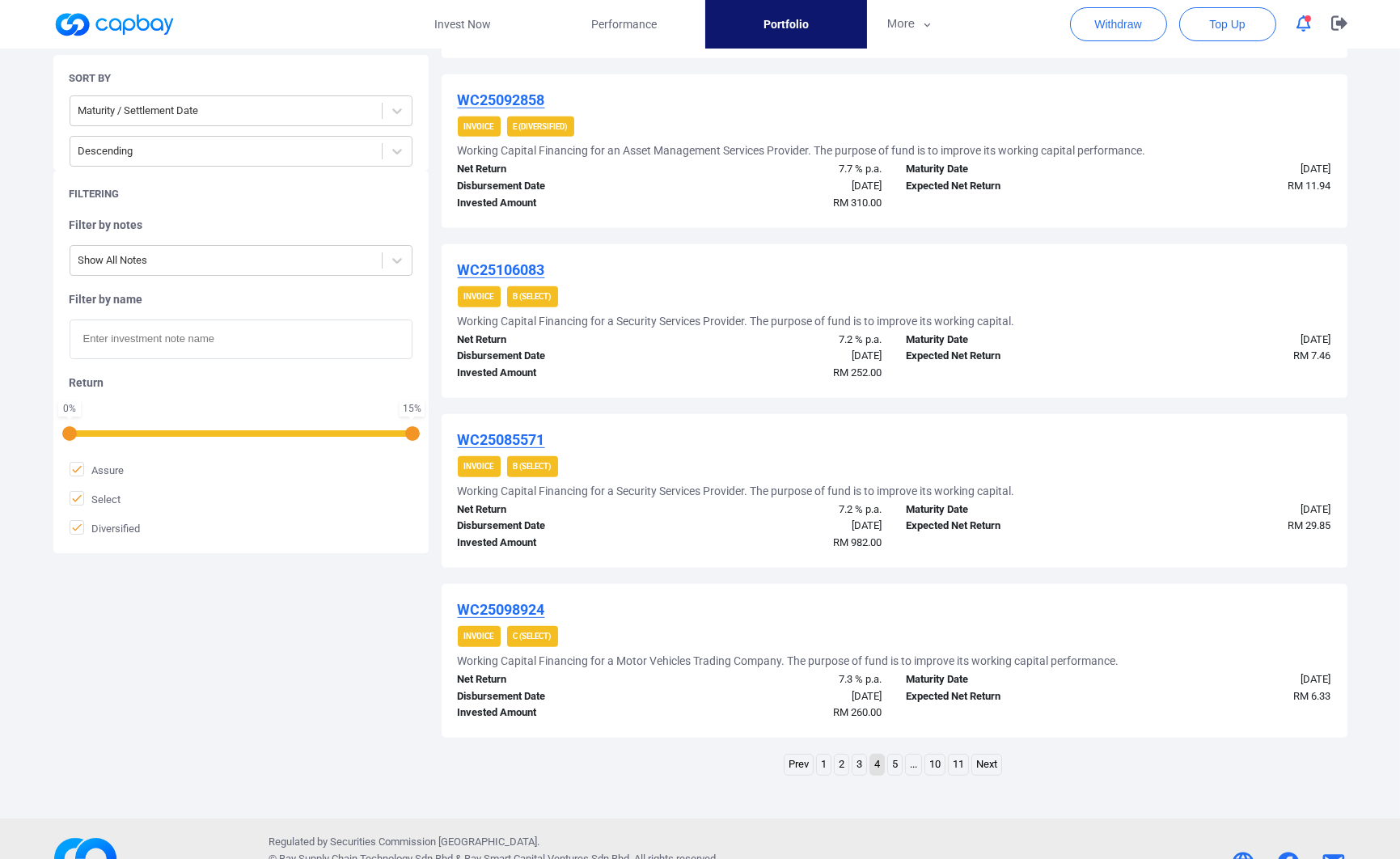
scroll to position [1653, 0]
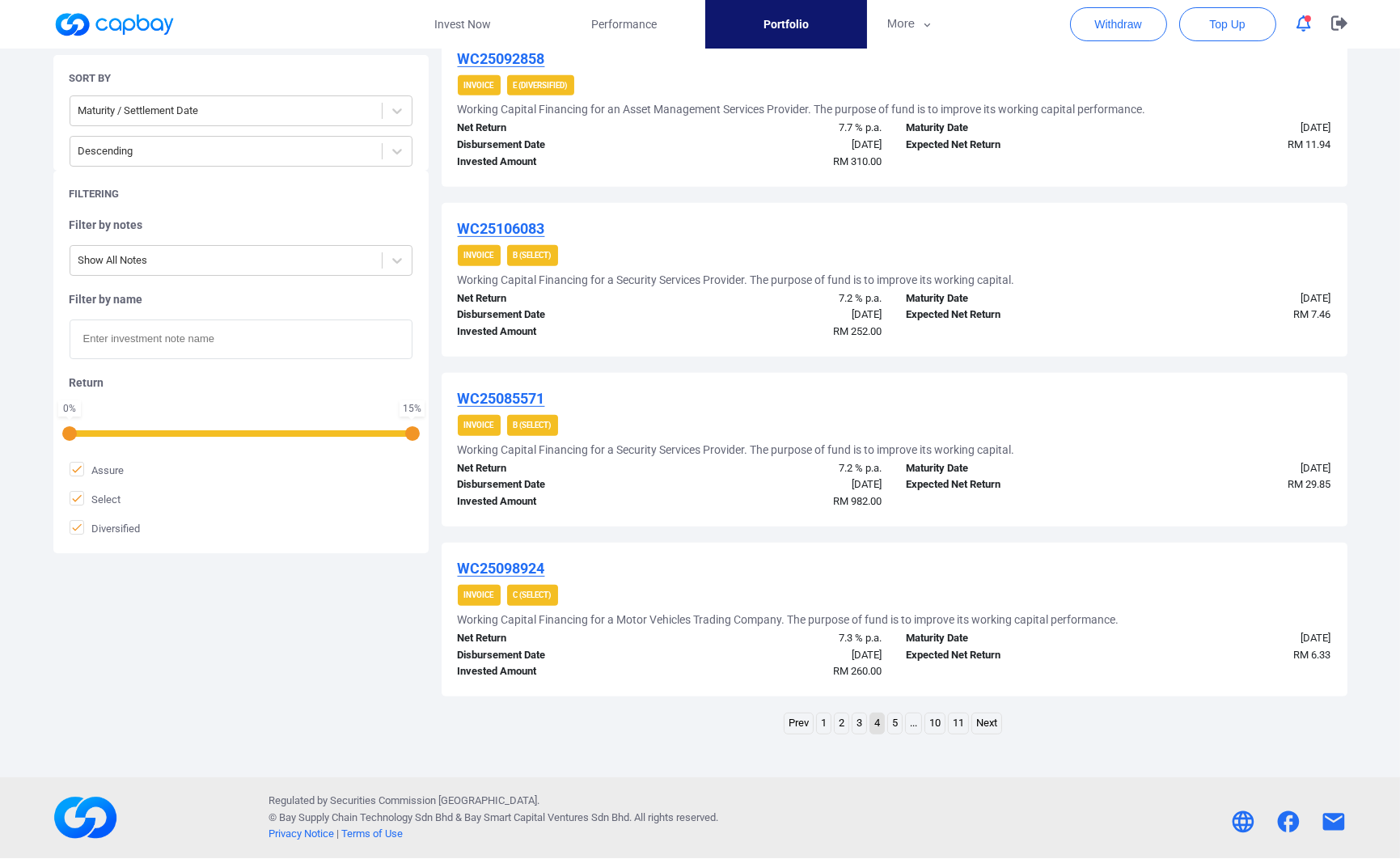
click at [854, 723] on link "3" at bounding box center [859, 723] width 14 height 21
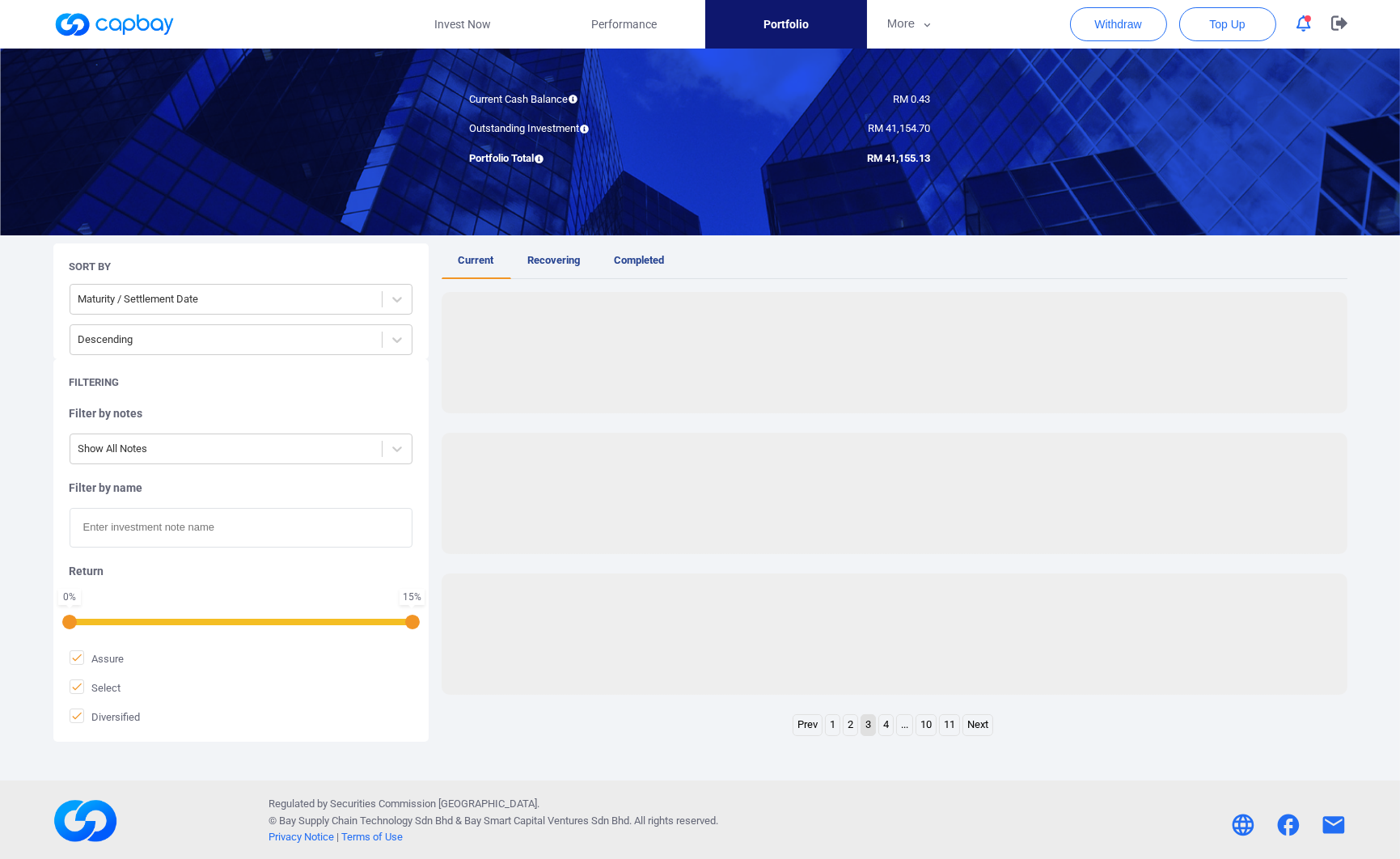
scroll to position [1892, 0]
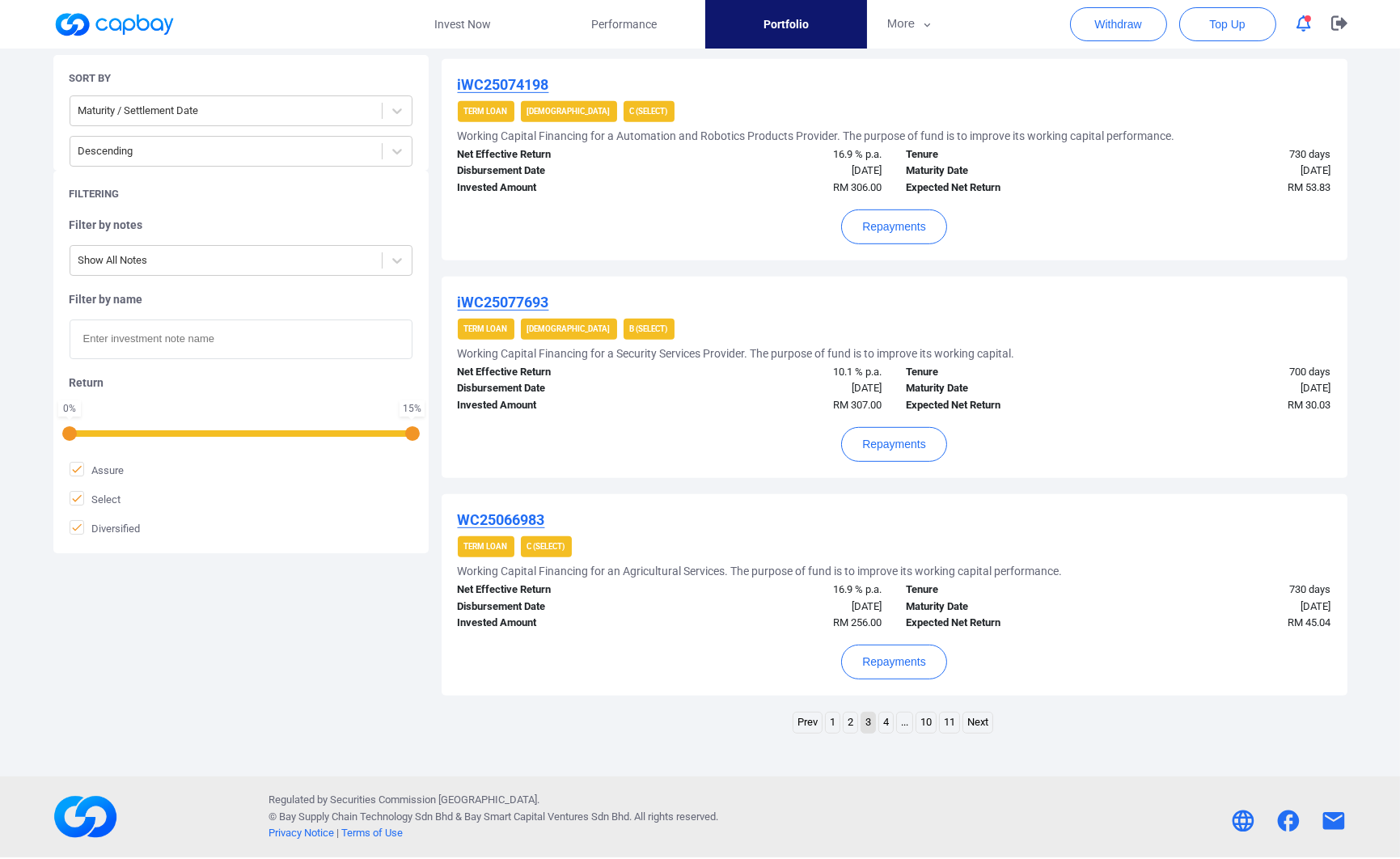
click at [843, 717] on link "2" at bounding box center [850, 722] width 14 height 21
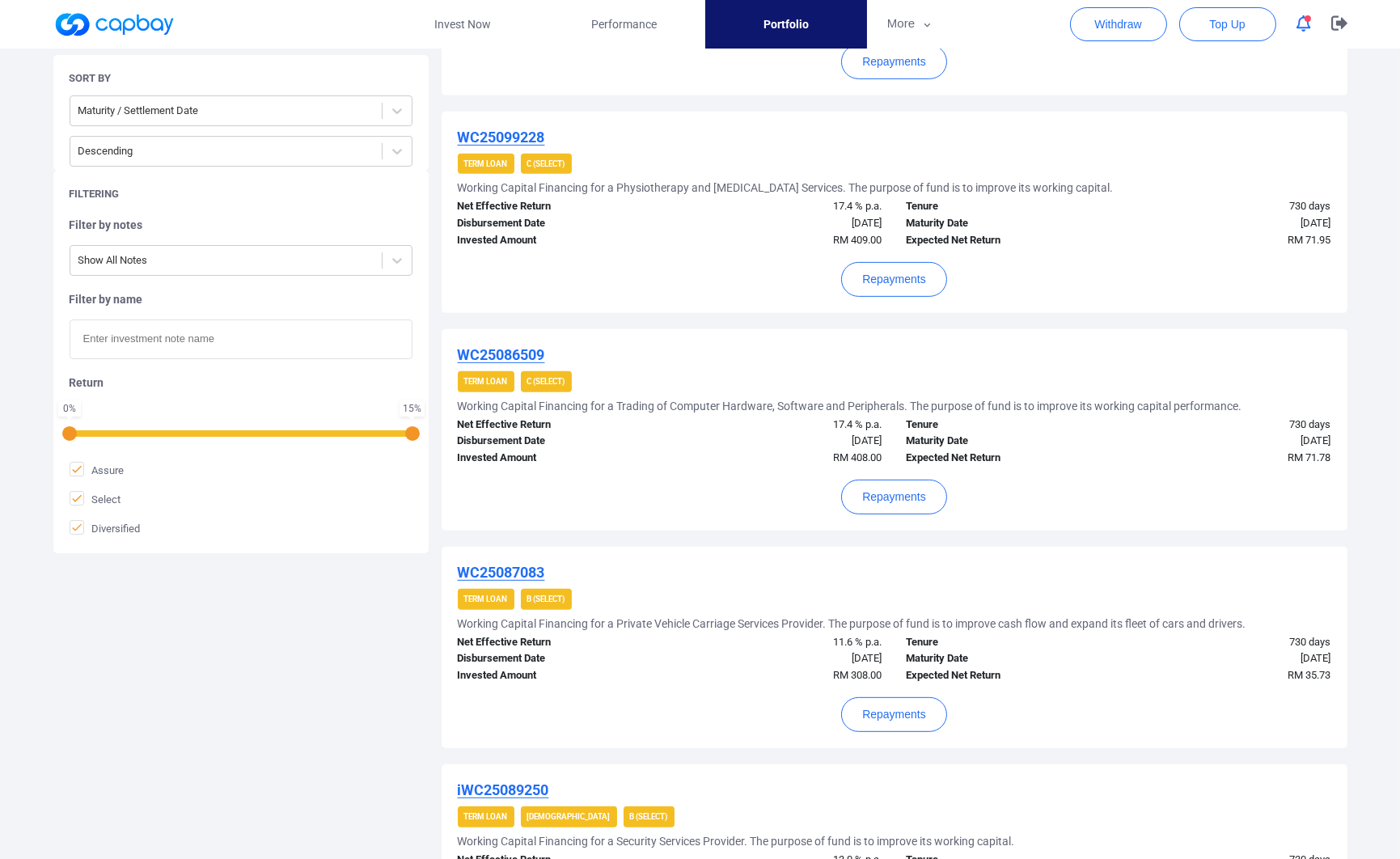
scroll to position [1533, 0]
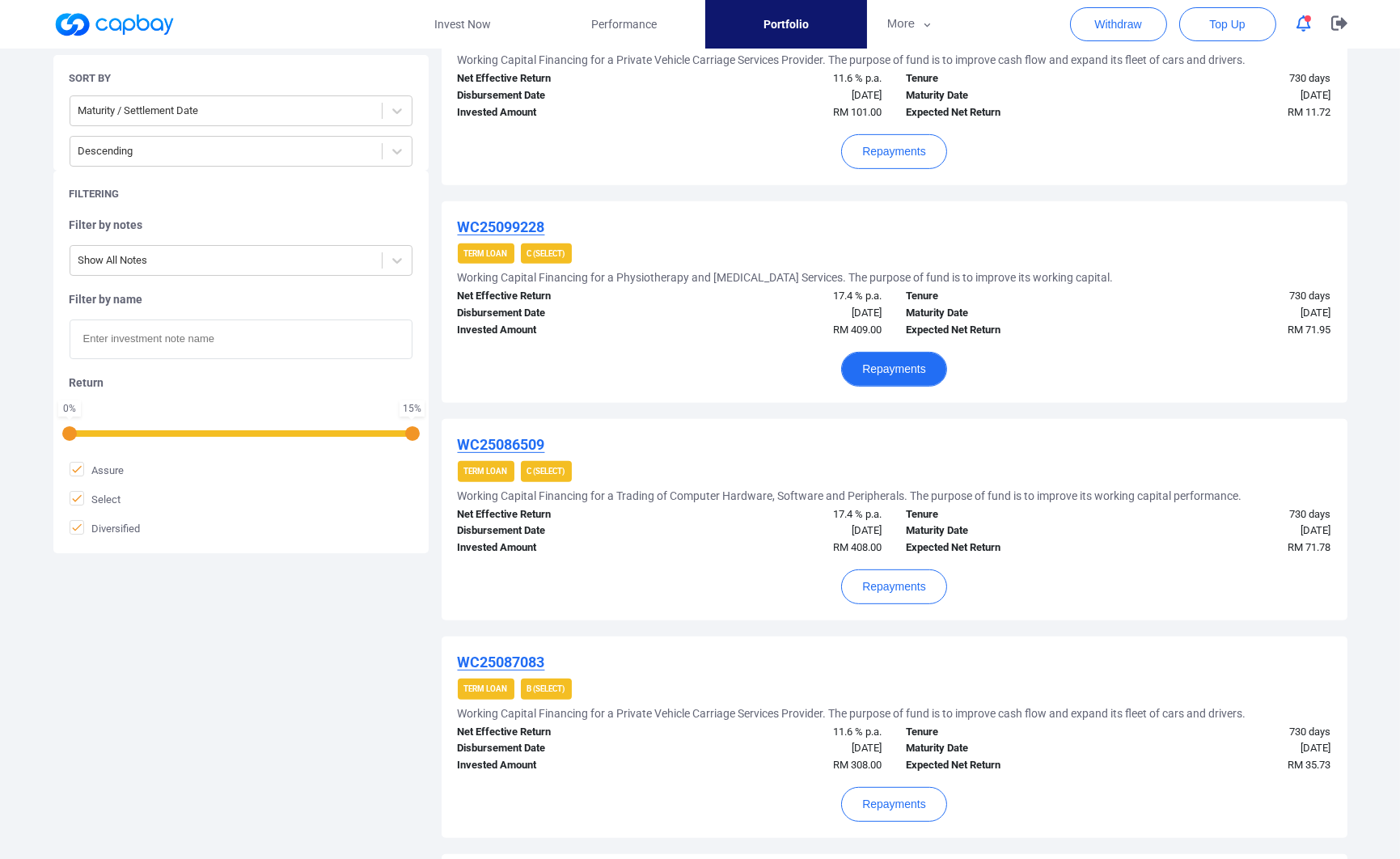
click at [940, 373] on button "Repayments" at bounding box center [894, 369] width 106 height 35
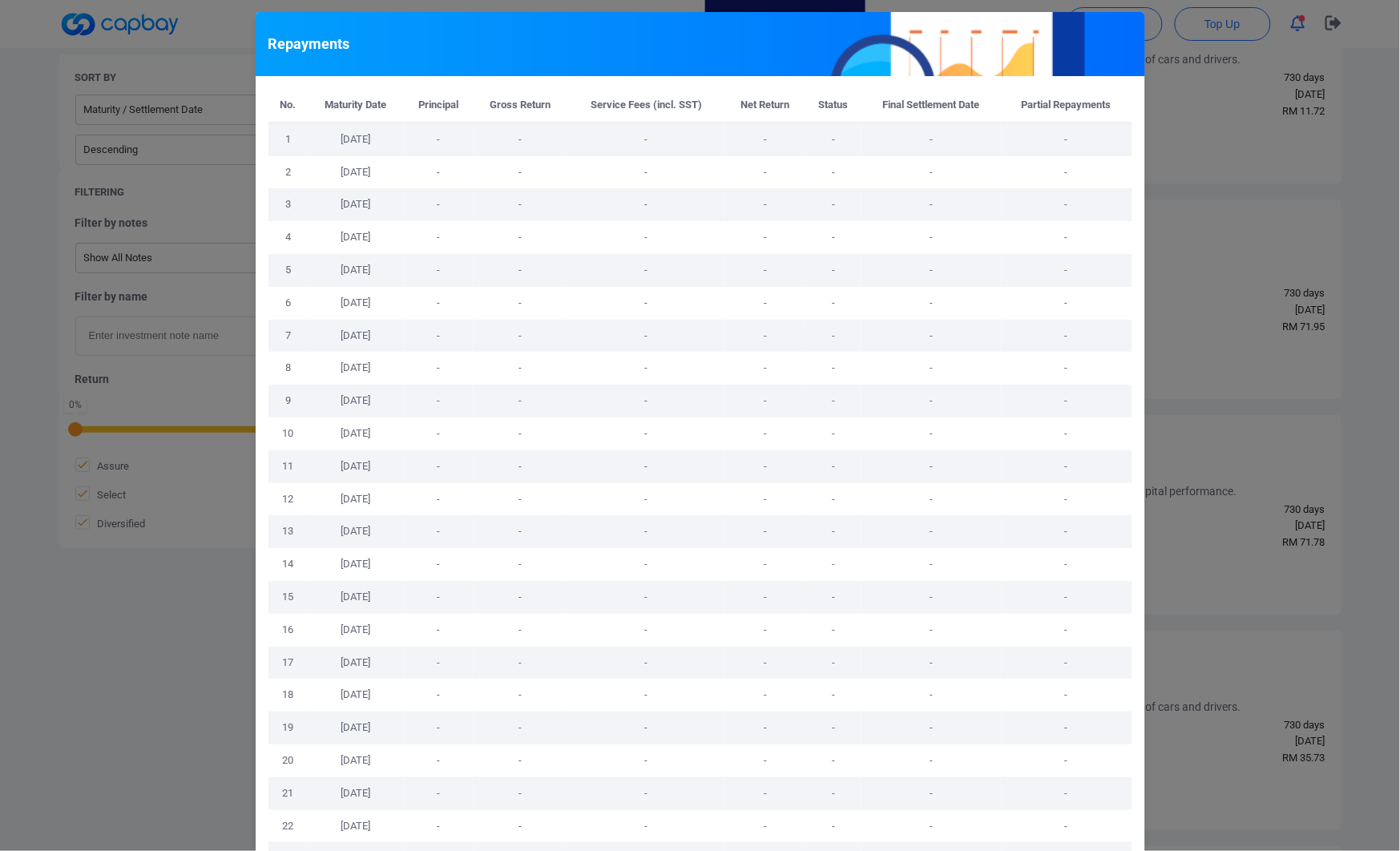
click at [1229, 362] on div "Repayments No. Maturity Date Principal Gross Return Service Fees (incl. SST) Ne…" at bounding box center [700, 425] width 1400 height 851
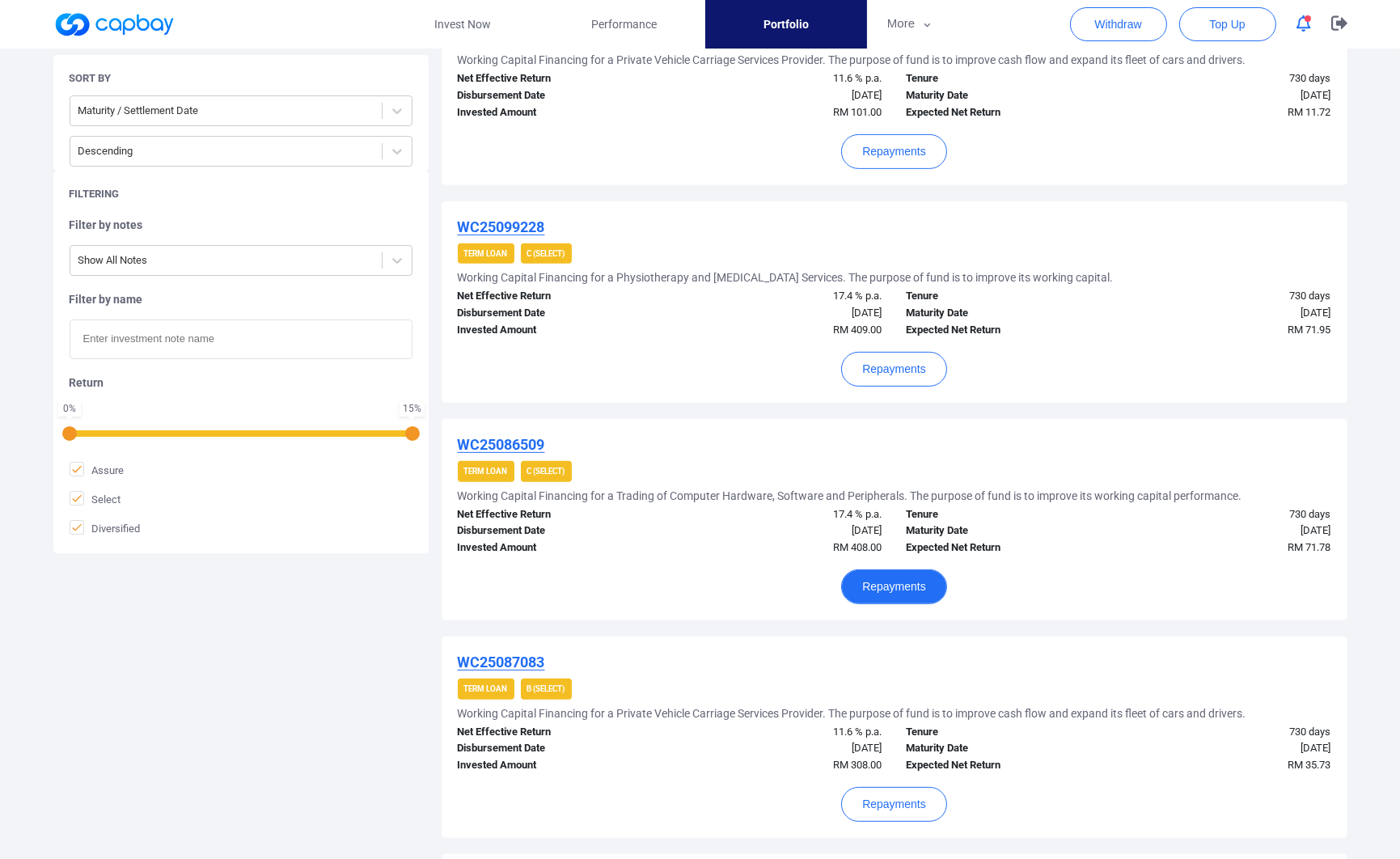
click at [894, 578] on button "Repayments" at bounding box center [894, 586] width 106 height 35
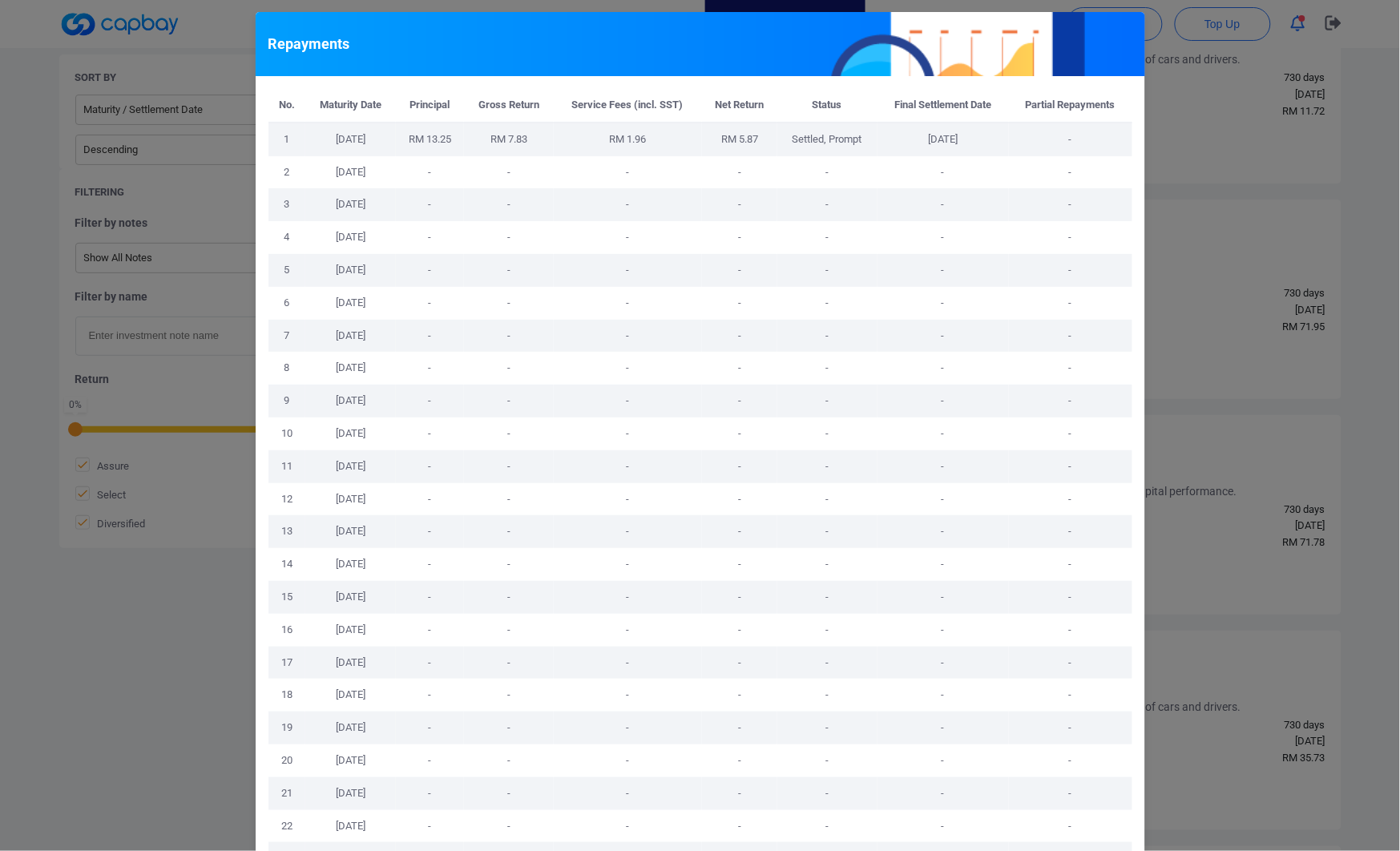
click at [1235, 344] on div "Repayments No. Maturity Date Principal Gross Return Service Fees (incl. SST) Ne…" at bounding box center [700, 425] width 1400 height 851
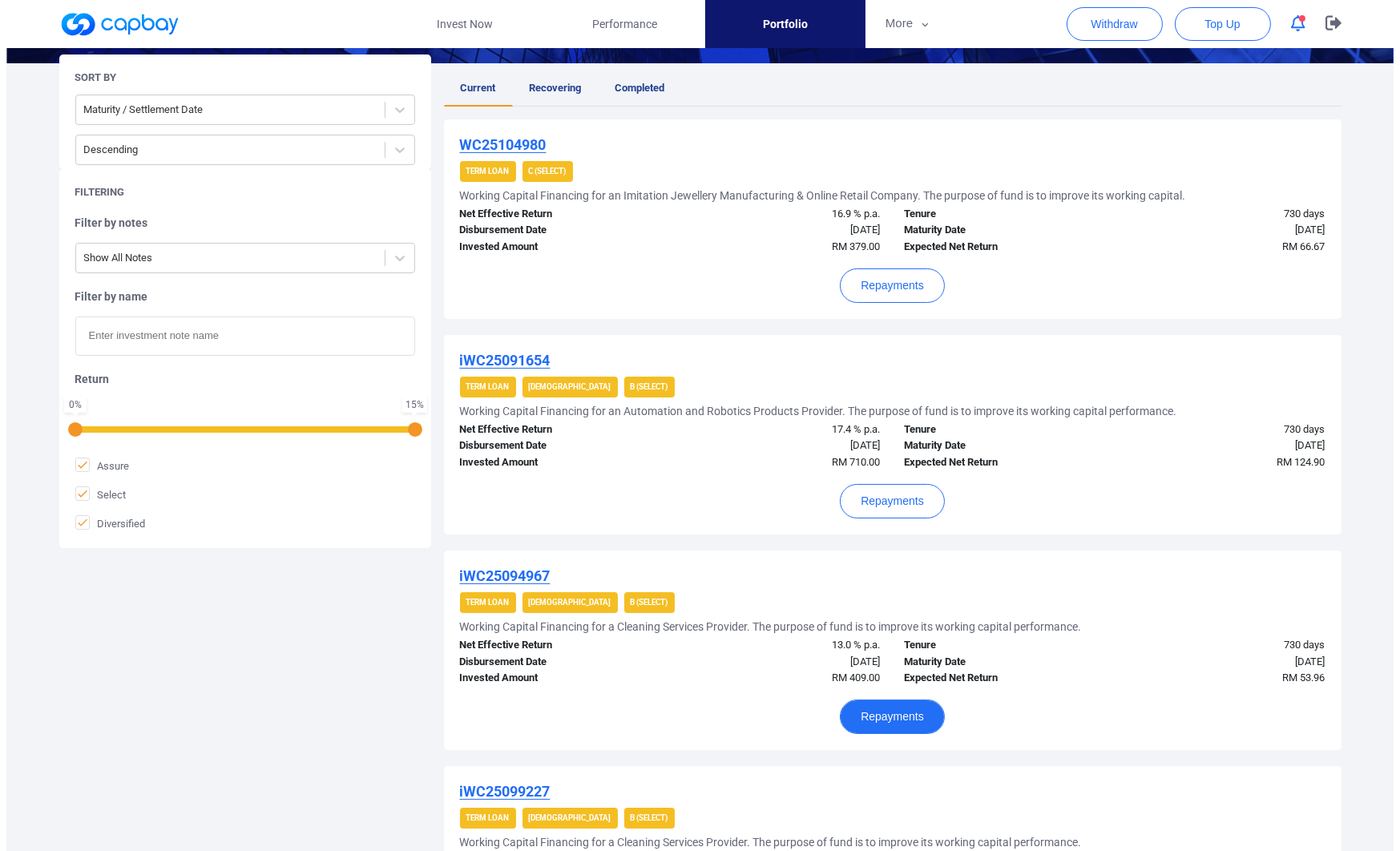
scroll to position [273, 0]
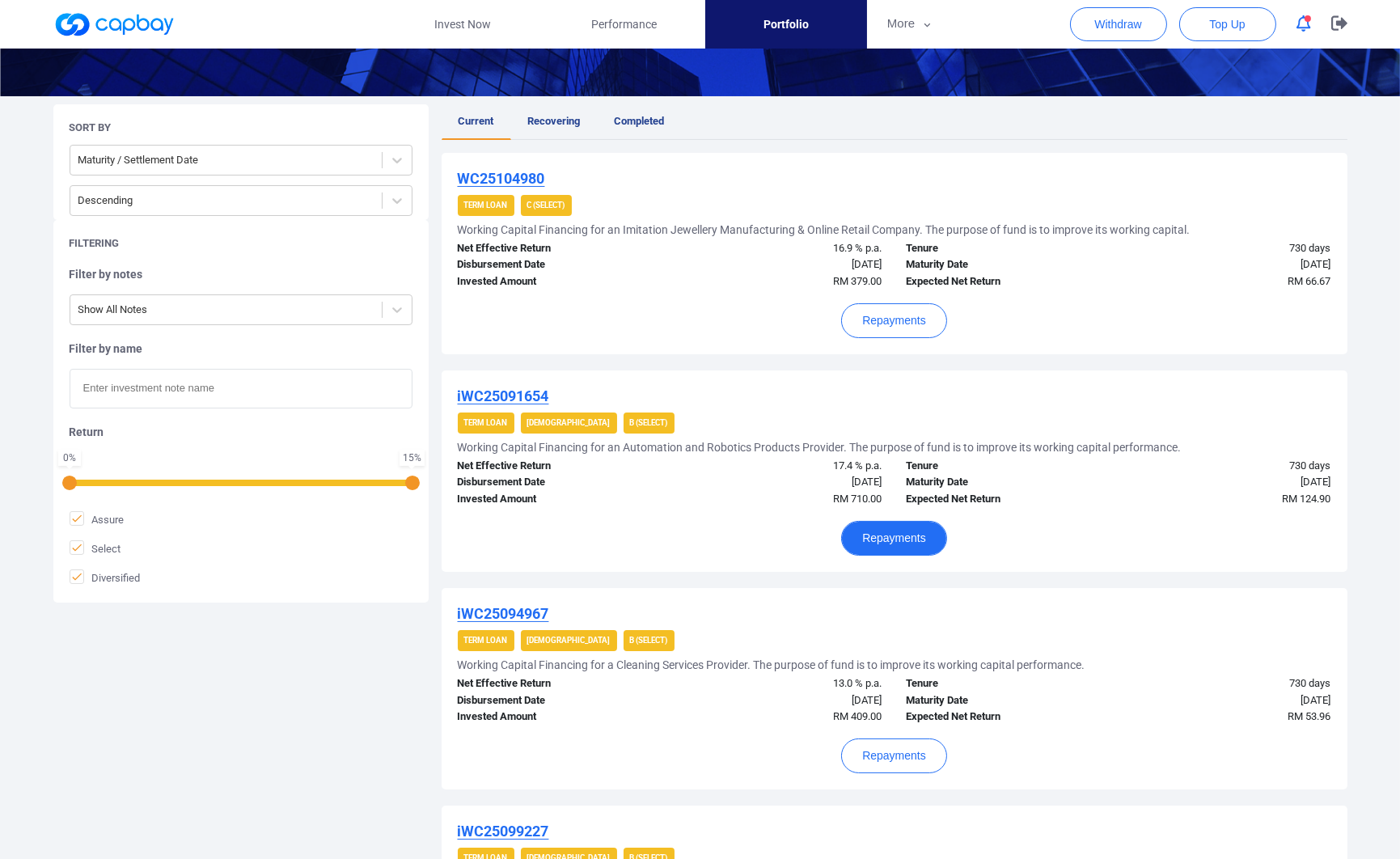
click at [917, 535] on button "Repayments" at bounding box center [894, 538] width 106 height 35
